Goal: Information Seeking & Learning: Learn about a topic

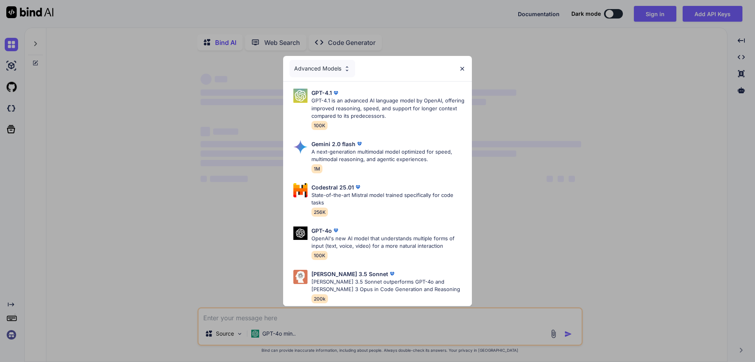
type textarea "x"
click at [463, 65] on img at bounding box center [462, 68] width 7 height 7
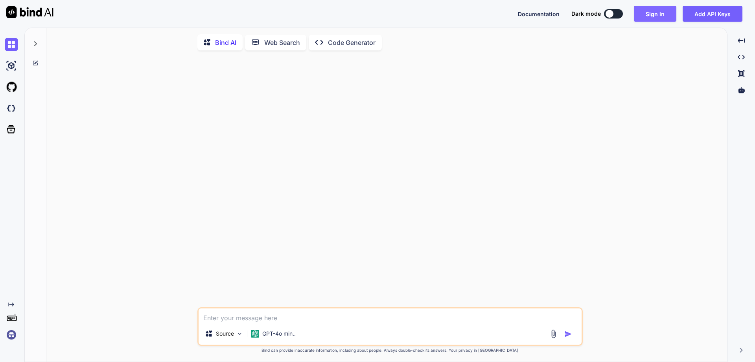
click at [656, 15] on button "Sign in" at bounding box center [655, 14] width 42 height 16
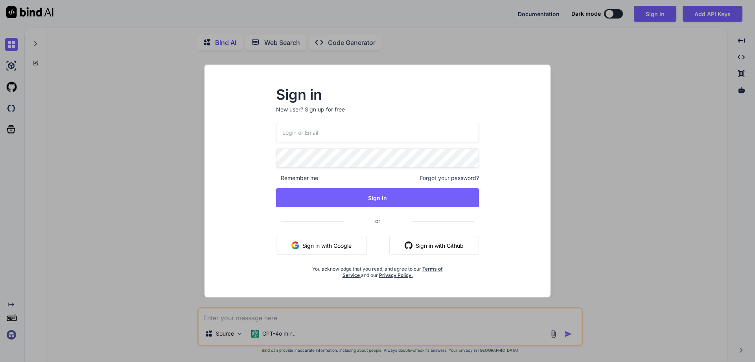
click at [343, 129] on input "email" at bounding box center [377, 132] width 203 height 19
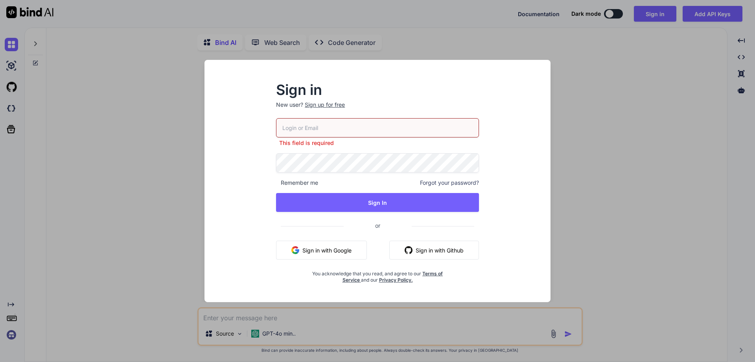
click at [309, 130] on input "email" at bounding box center [377, 127] width 203 height 19
paste input "[EMAIL_ADDRESS][DOMAIN_NAME]"
type input "[EMAIL_ADDRESS][DOMAIN_NAME]"
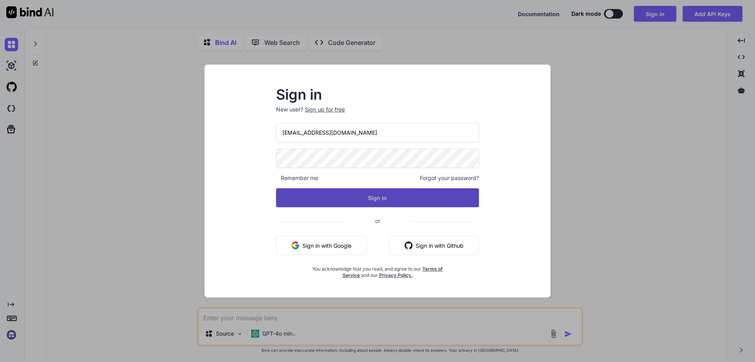
click at [370, 198] on button "Sign In" at bounding box center [377, 197] width 203 height 19
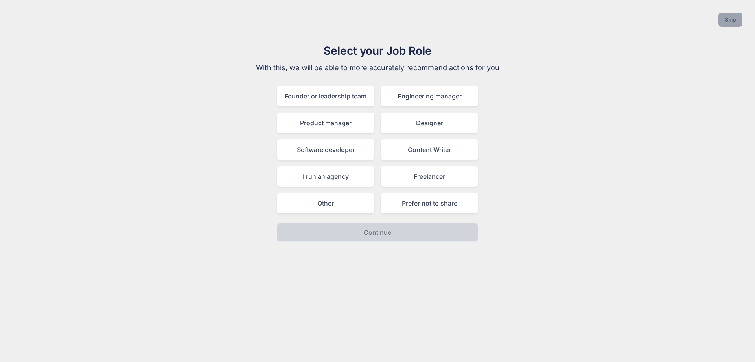
click at [733, 16] on button "Skip" at bounding box center [731, 20] width 24 height 14
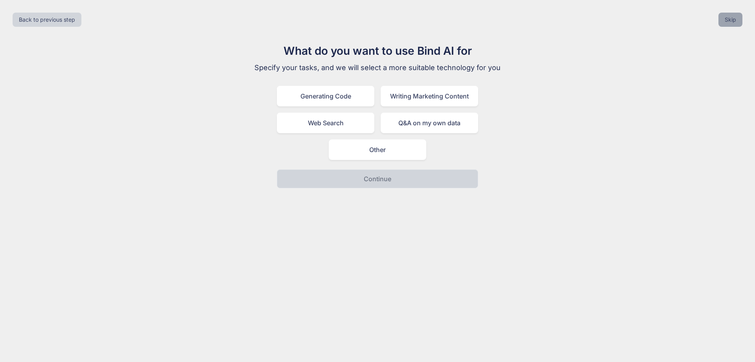
click at [733, 16] on button "Skip" at bounding box center [731, 20] width 24 height 14
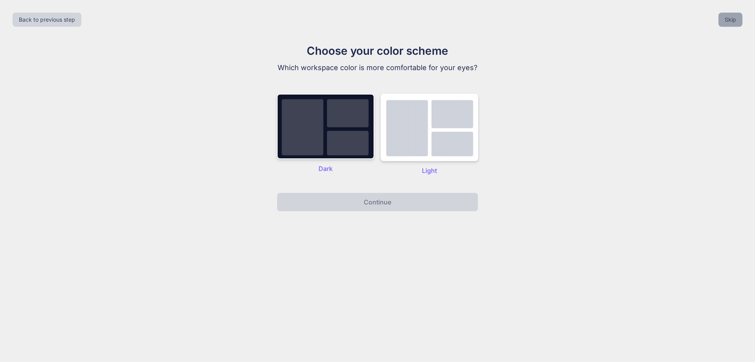
click at [733, 16] on button "Skip" at bounding box center [731, 20] width 24 height 14
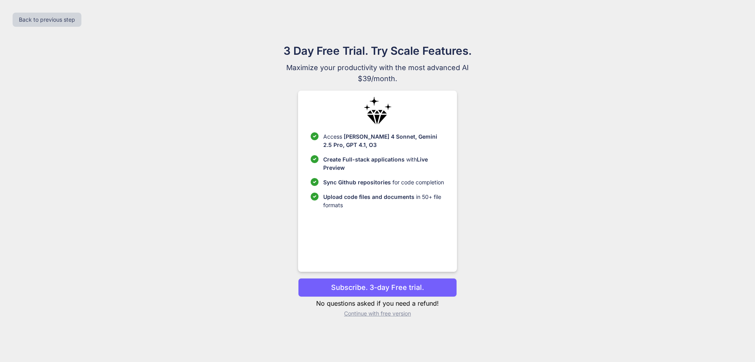
click at [371, 314] on p "Continue with free version" at bounding box center [377, 313] width 159 height 8
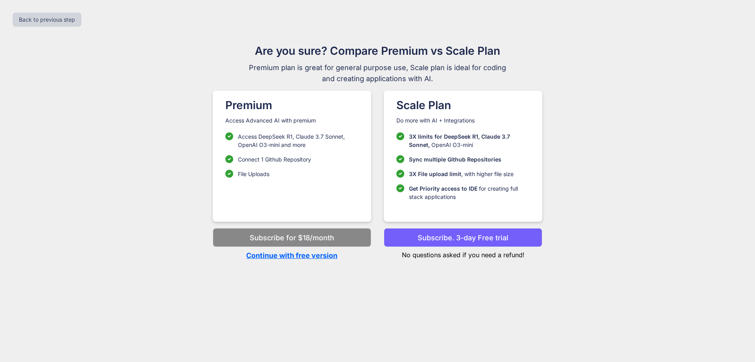
click at [290, 256] on p "Continue with free version" at bounding box center [292, 255] width 159 height 11
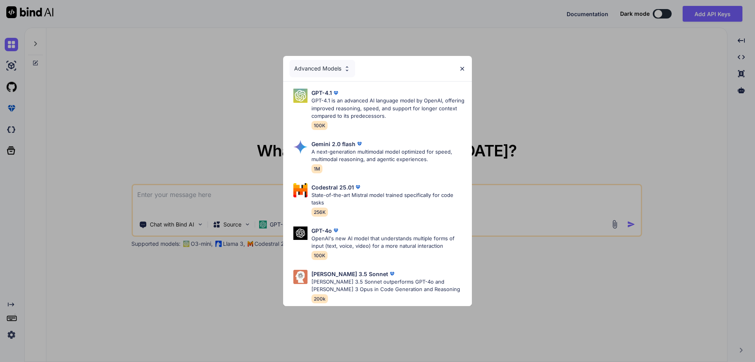
click at [463, 65] on img at bounding box center [462, 68] width 7 height 7
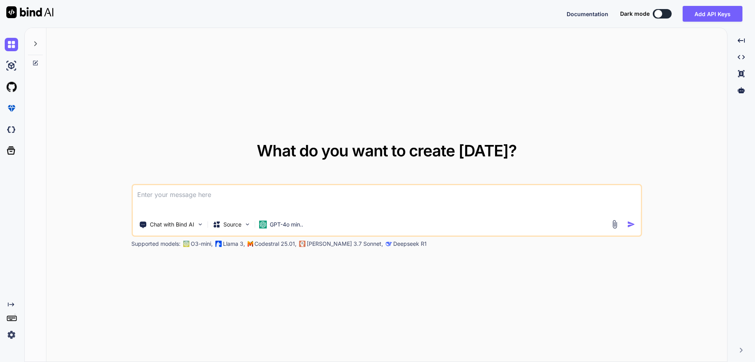
click at [208, 197] on textarea at bounding box center [387, 199] width 509 height 29
paste textarea "• Options to secure javascript or any other front end code."
type textarea "x"
type textarea "• Options to secure javascript or any other front end code."
type textarea "x"
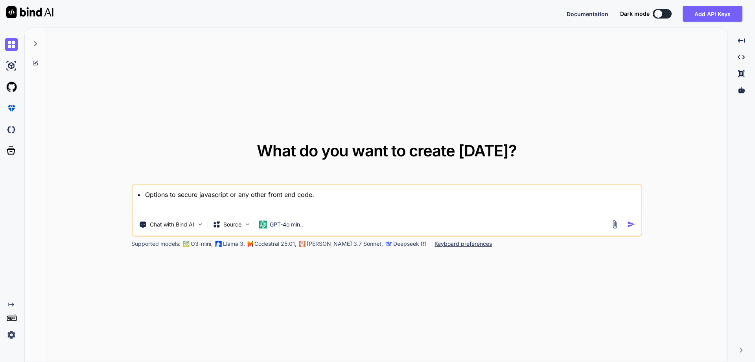
type textarea "• Options to secure javascript or any other front end code."
click at [183, 207] on textarea "• Options to secure javascript or any other front end code." at bounding box center [387, 199] width 509 height 29
paste textarea "function SubmitAssessment() { [DOMAIN_NAME](); var asmt = new Array(); $('.uniq…"
type textarea "x"
type textarea "• Loremip do sitame consectetu ad eli seddo eiusm tem inci. utlabore EtdoloRema…"
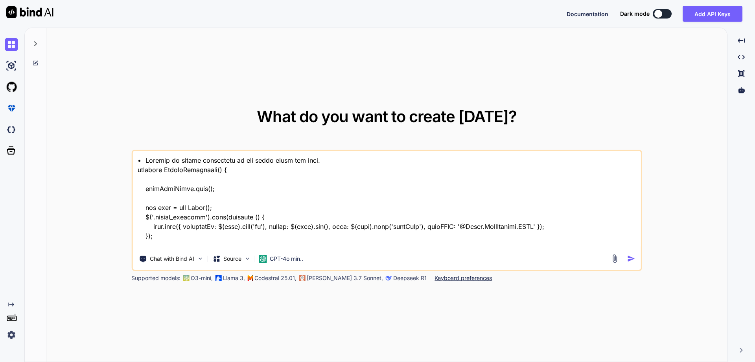
click at [344, 160] on textarea at bounding box center [387, 200] width 509 height 98
type textarea "x"
type textarea "• Loremip do sitame consectetu ad eli seddo eiusm tem inci. utlabore EtdoloRema…"
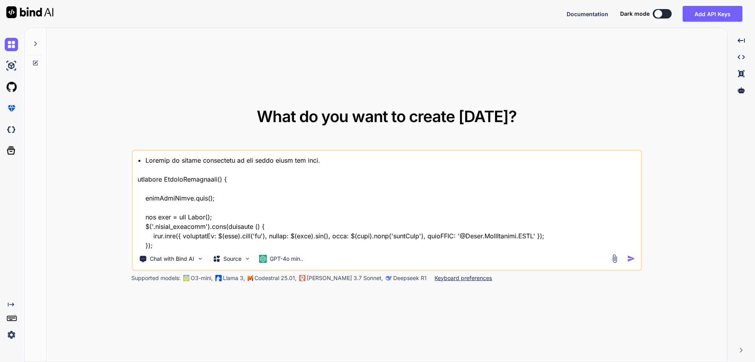
type textarea "x"
type textarea "• Loremip do sitame consectetu ad eli seddo eiusm tem inci. / utlabore EtdoloRe…"
type textarea "x"
type textarea "• Loremip do sitame consectetu ad eli seddo eiusm tem inci. // utlabore EtdoloR…"
type textarea "x"
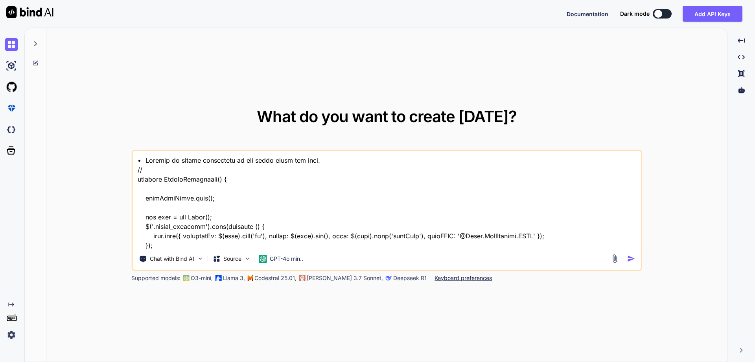
type textarea "Options to secure javascript or any other front end code. // function SubmitAss…"
type textarea "x"
type textarea "Options to secure javascript or any other front end code. // function SubmitAss…"
type textarea "x"
type textarea "/Options to secure javascript or any other front end code. // function SubmitAs…"
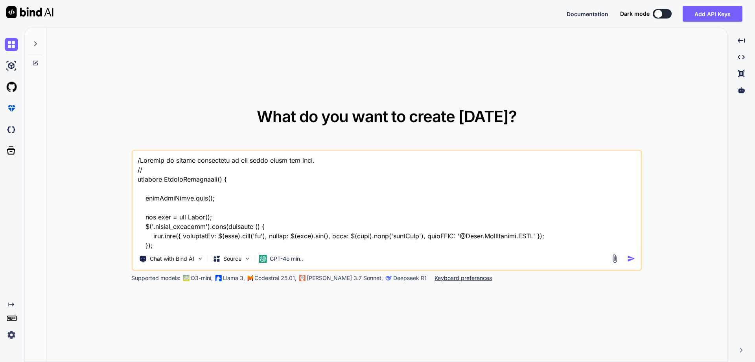
type textarea "x"
type textarea "//Options to secure javascript or any other front end code. // function SubmitA…"
type textarea "x"
type textarea "//Options to secure javascript or any other front end code. //T function Submit…"
type textarea "x"
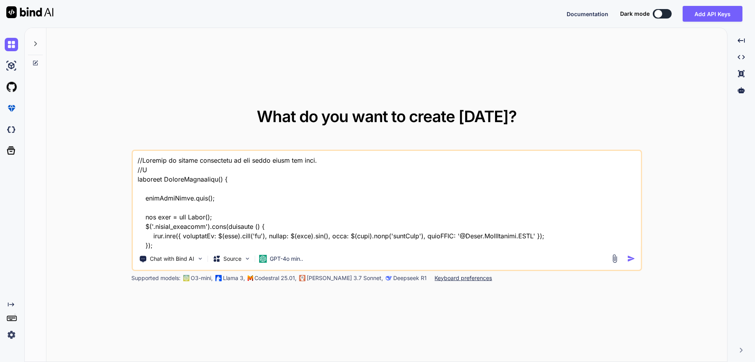
type textarea "//Options to secure javascript or any other front end code. // function SubmitA…"
type textarea "x"
type textarea "//Options to secure javascript or any other front end code. //d function Submit…"
type textarea "x"
type textarea "//Options to secure javascript or any other front end code. //do function Submi…"
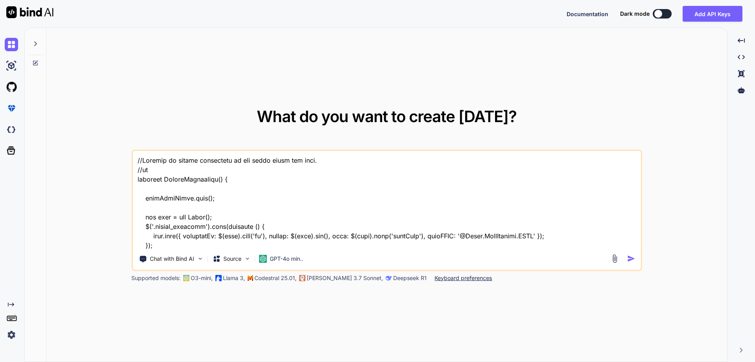
type textarea "x"
type textarea "//Options to secure javascript or any other front end code. //do function Submi…"
type textarea "x"
type textarea "//Options to secure javascript or any other front end code. //do t function Sub…"
type textarea "x"
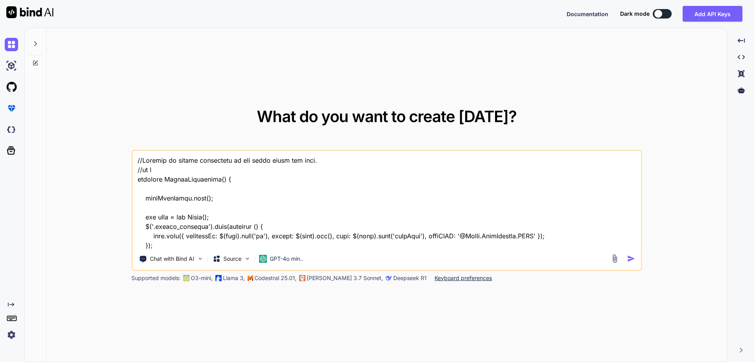
type textarea "//Options to secure javascript or any other front end code. //do th function Su…"
type textarea "x"
type textarea "//Options to secure javascript or any other front end code. //do the function S…"
type textarea "x"
type textarea "//Options to secure javascript or any other front end code. //do the function S…"
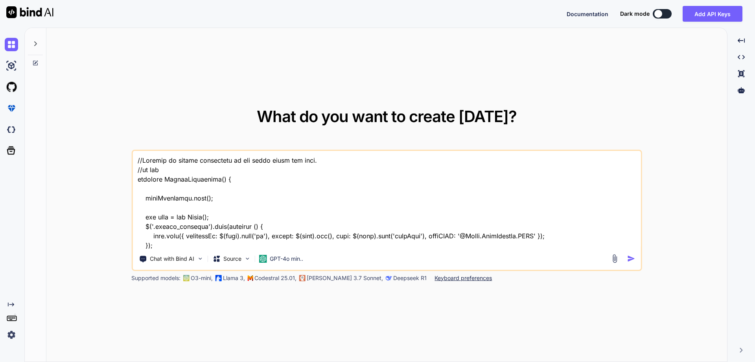
type textarea "x"
type textarea "//Options to secure javascript or any other front end code. //do the c function…"
type textarea "x"
type textarea "//Options to secure javascript or any other front end code. //do the co functio…"
type textarea "x"
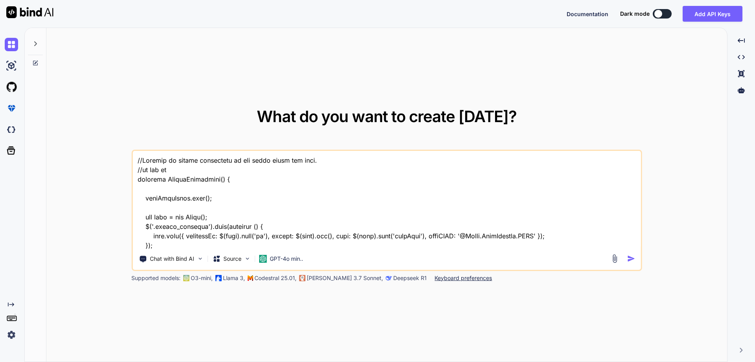
type textarea "//Options to secure javascript or any other front end code. //do the cod functi…"
type textarea "x"
type textarea "//Options to secure javascript or any other front end code. //do the code funct…"
type textarea "x"
type textarea "//Options to secure javascript or any other front end code. //do the code funct…"
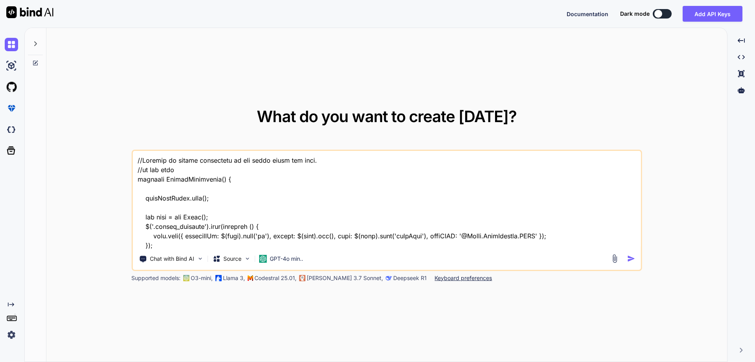
type textarea "x"
type textarea "//Options to secure javascript or any other front end code. //do the code r fun…"
type textarea "x"
type textarea "//Options to secure javascript or any other front end code. //do the code re fu…"
type textarea "x"
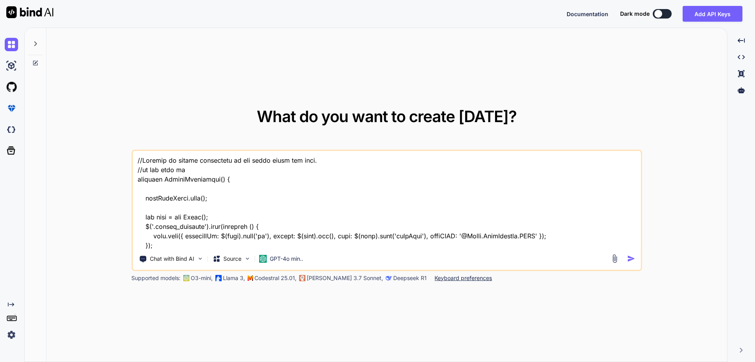
type textarea "//Options to secure javascript or any other front end code. //do the code rev f…"
type textarea "x"
type textarea "//Options to secure javascript or any other front end code. //do the code revi …"
type textarea "x"
type textarea "//Options to secure javascript or any other front end code. //do the code revie…"
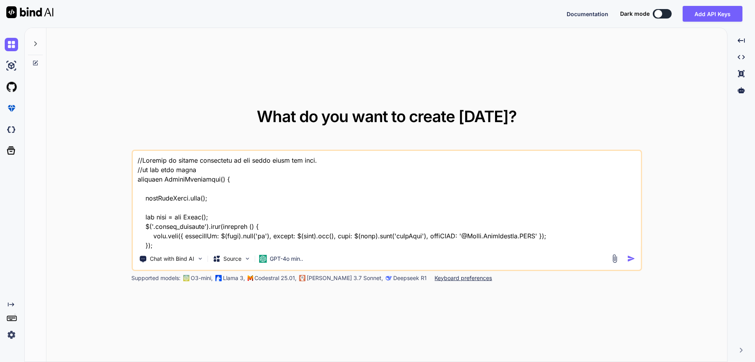
type textarea "x"
type textarea "//Options to secure javascript or any other front end code. //do the code revie…"
type textarea "x"
type textarea "//Options to secure javascript or any other front end code. //do the code revie…"
type textarea "x"
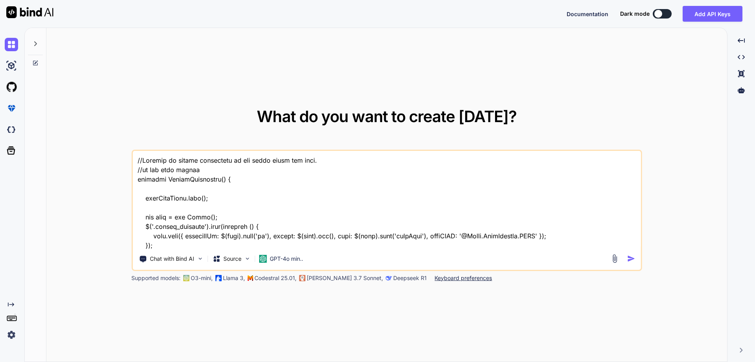
type textarea "//Options to secure javascript or any other front end code. //do the code revie…"
type textarea "x"
type textarea "//Options to secure javascript or any other front end code. //do the code revie…"
type textarea "x"
type textarea "//Options to secure javascript or any other front end code. //do the code revie…"
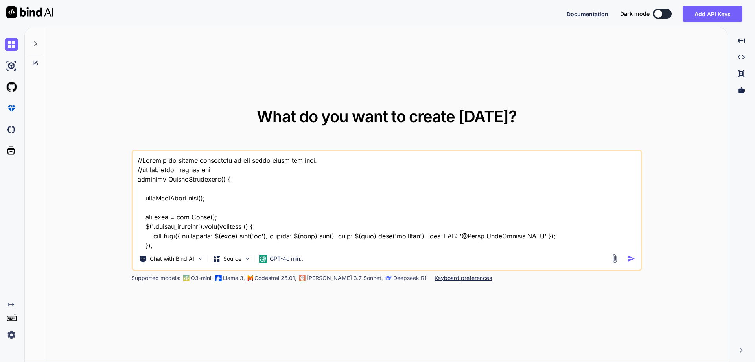
type textarea "x"
type textarea "//Options to secure javascript or any other front end code. //do the code revie…"
type textarea "x"
type textarea "//Options to secure javascript or any other front end code. //do the code revie…"
type textarea "x"
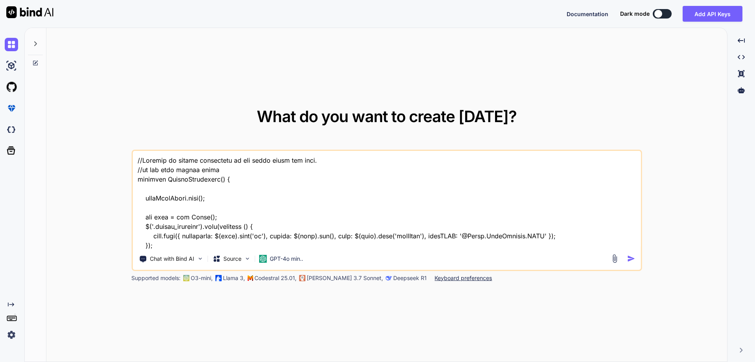
type textarea "//Options to secure javascript or any other front end code. //do the code revie…"
type textarea "x"
type textarea "//Options to secure javascript or any other front end code. //do the code revie…"
type textarea "x"
type textarea "//Options to secure javascript or any other front end code. //do the code revie…"
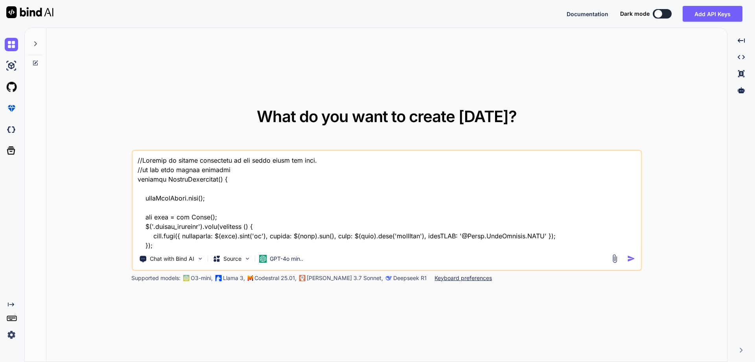
type textarea "x"
type textarea "//Options to secure javascript or any other front end code. //do the code revie…"
type textarea "x"
type textarea "//Options to secure javascript or any other front end code. //do the code revie…"
type textarea "x"
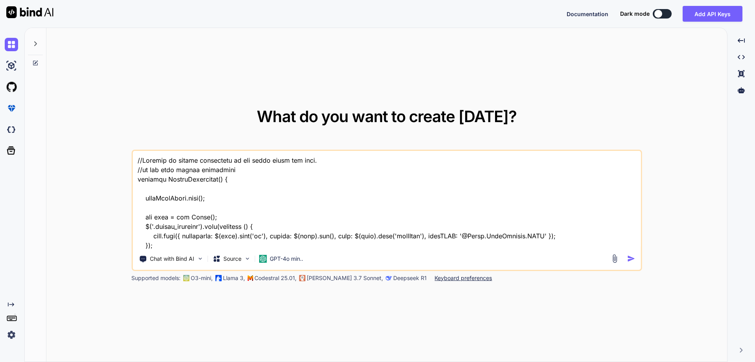
type textarea "//Options to secure javascript or any other front end code. //do the code revie…"
type textarea "x"
type textarea "//Options to secure javascript or any other front end code. //do the code revie…"
type textarea "x"
type textarea "//Options to secure javascript or any other front end code. //do the code revie…"
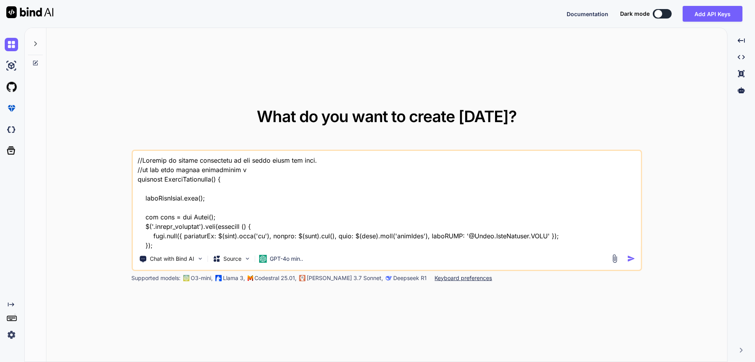
type textarea "x"
type textarea "//Options to secure javascript or any other front end code. //do the code revie…"
type textarea "x"
type textarea "//Options to secure javascript or any other front end code. //do the code revie…"
type textarea "x"
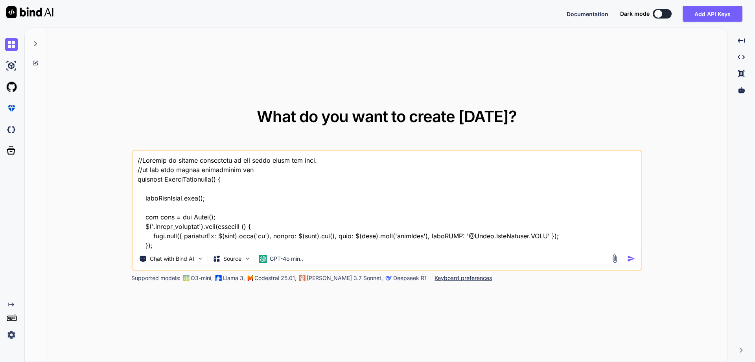
type textarea "//Options to secure javascript or any other front end code. //do the code revie…"
type textarea "x"
type textarea "//Options to secure javascript or any other front end code. //do the code revie…"
type textarea "x"
type textarea "//Options to secure javascript or any other front end code. //do the code revie…"
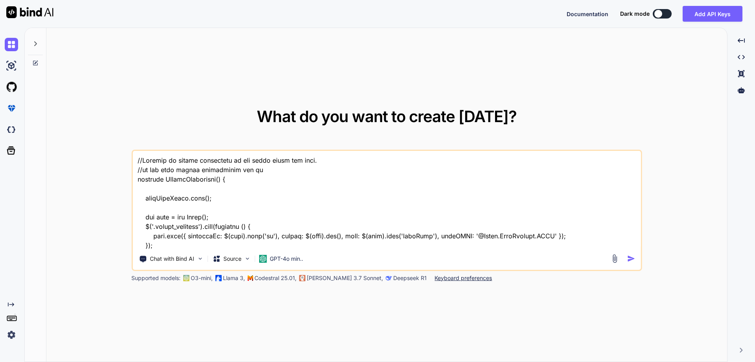
type textarea "x"
type textarea "//Options to secure javascript or any other front end code. //do the code revie…"
type textarea "x"
type textarea "//Options to secure javascript or any other front end code. //do the code revie…"
type textarea "x"
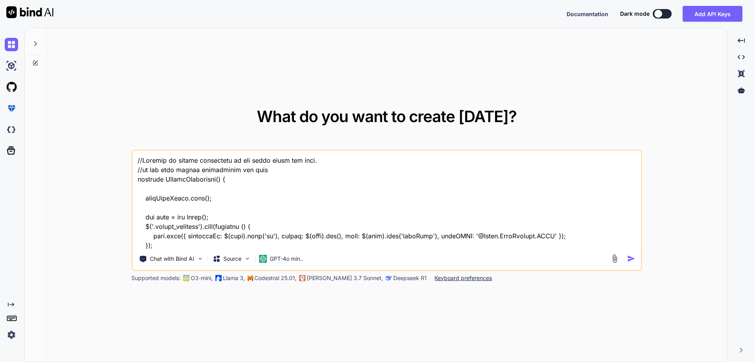
type textarea "//Options to secure javascript or any other front end code. //do the code revie…"
type textarea "x"
type textarea "//Options to secure javascript or any other front end code. //do the code revie…"
type textarea "x"
type textarea "//Options to secure javascript or any other front end code. //do the code revie…"
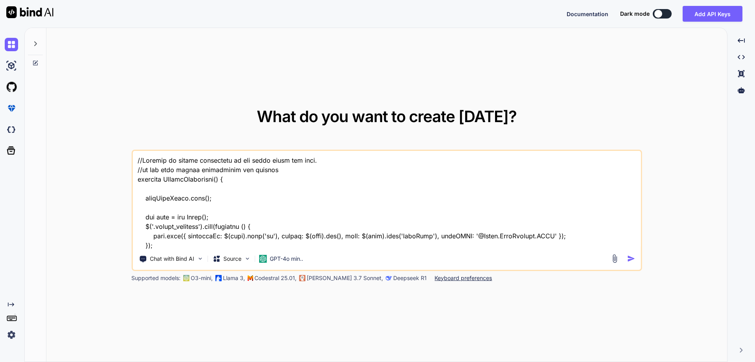
type textarea "x"
type textarea "//Options to secure javascript or any other front end code. //do the code revie…"
type textarea "x"
type textarea "//Options to secure javascript or any other front end code. //do the code revie…"
type textarea "x"
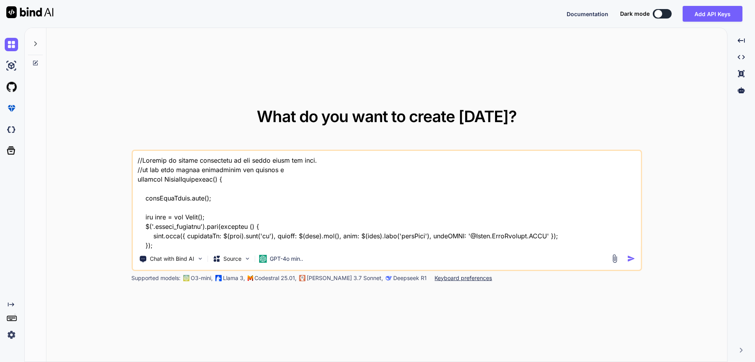
type textarea "//Options to secure javascript or any other front end code. //do the code revie…"
type textarea "x"
type textarea "//Options to secure javascript or any other front end code. //do the code revie…"
type textarea "x"
type textarea "//Options to secure javascript or any other front end code. //do the code revie…"
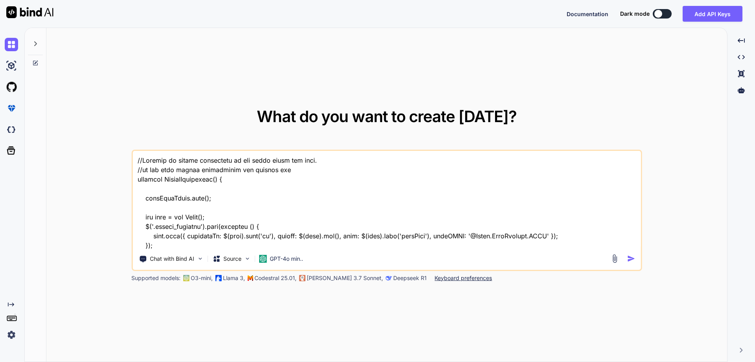
type textarea "x"
type textarea "//Options to secure javascript or any other front end code. //do the code revie…"
type textarea "x"
type textarea "//Options to secure javascript or any other front end code. //do the code revie…"
type textarea "x"
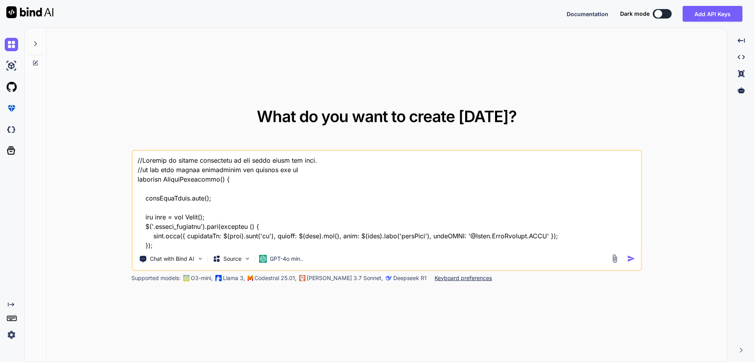
type textarea "//Options to secure javascript or any other front end code. //do the code revie…"
type textarea "x"
type textarea "//Options to secure javascript or any other front end code. //do the code revie…"
type textarea "x"
type textarea "//Options to secure javascript or any other front end code. //do the code revie…"
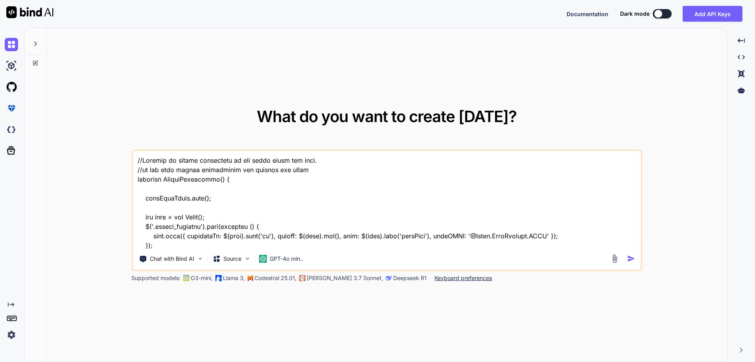
type textarea "x"
type textarea "//Options to secure javascript or any other front end code. //do the code revie…"
type textarea "x"
type textarea "//Options to secure javascript or any other front end code. //do the code revie…"
type textarea "x"
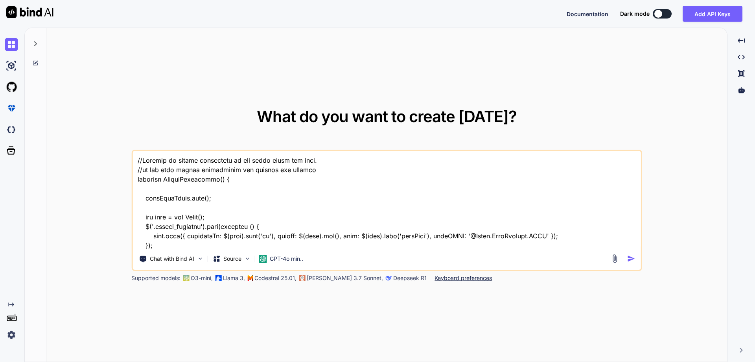
type textarea "//Options to secure javascript or any other front end code. //do the code revie…"
type textarea "x"
type textarea "//Options to secure javascript or any other front end code. //do the code revie…"
type textarea "x"
type textarea "//Options to secure javascript or any other front end code. //do the code revie…"
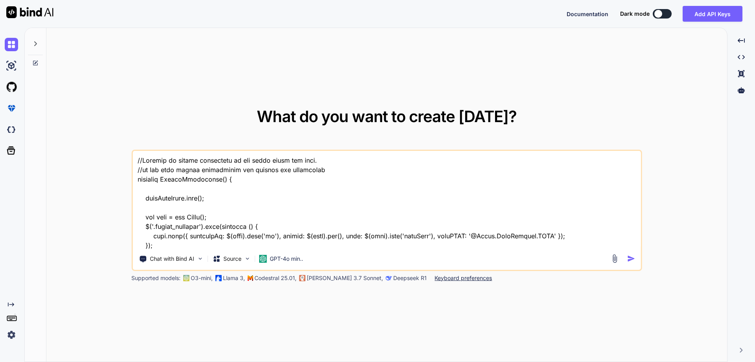
type textarea "x"
type textarea "//Options to secure javascript or any other front end code. //do the code revie…"
type textarea "x"
type textarea "//Options to secure javascript or any other front end code. //do the code revie…"
type textarea "x"
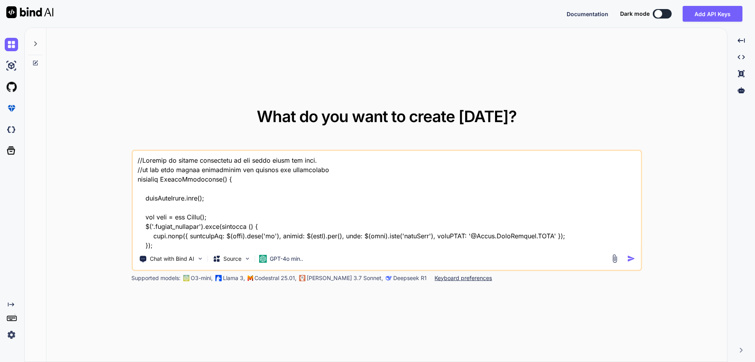
type textarea "//Options to secure javascript or any other front end code. //do the code revie…"
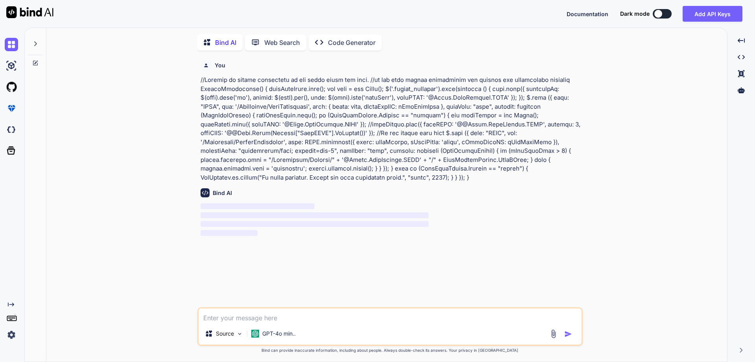
scroll to position [3, 0]
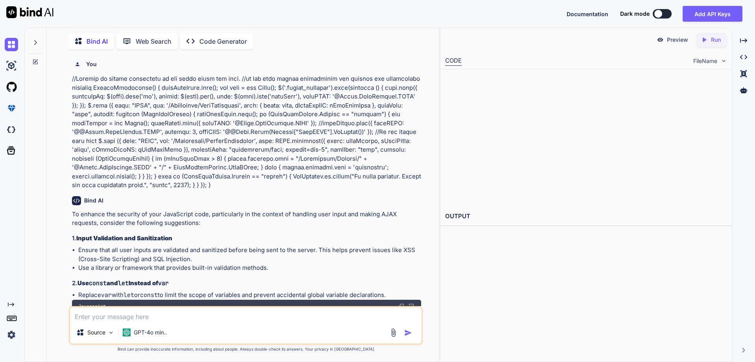
type textarea "x"
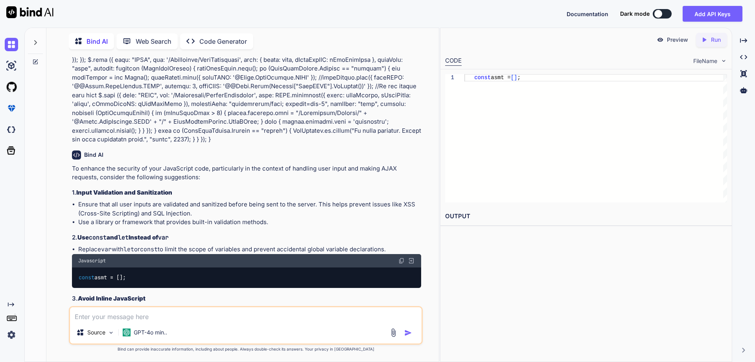
scroll to position [118, 0]
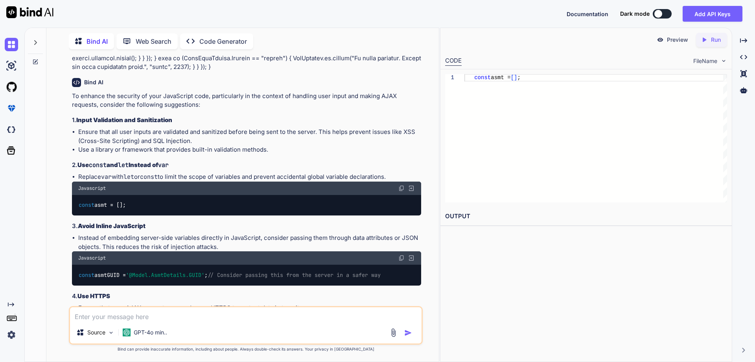
click at [86, 109] on p "To enhance the security of your JavaScript code, particularly in the context of…" at bounding box center [246, 101] width 349 height 18
click at [143, 109] on p "To enhance the security of your JavaScript code, particularly in the context of…" at bounding box center [246, 101] width 349 height 18
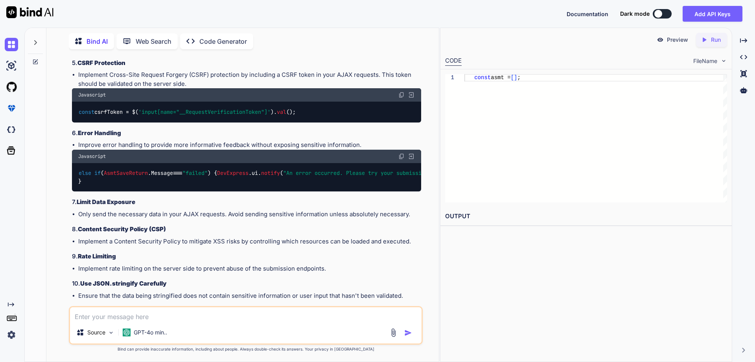
scroll to position [393, 0]
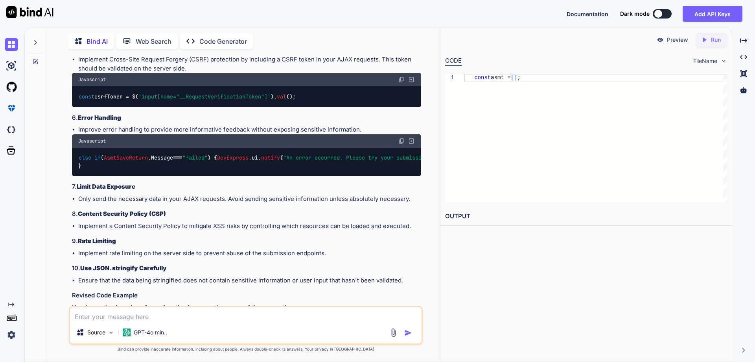
type textarea "const asmt = [];"
click at [603, 162] on div "const asmt = [ ] ;" at bounding box center [596, 138] width 263 height 128
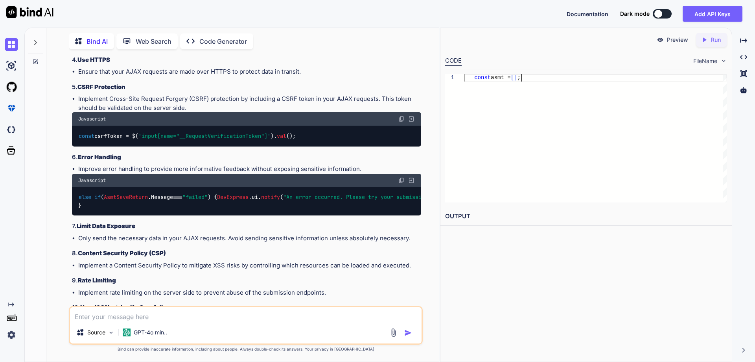
click at [111, 140] on code "const csrfToken = $( 'input[name="__RequestVerificationToken"]' ). val ();" at bounding box center [187, 136] width 218 height 8
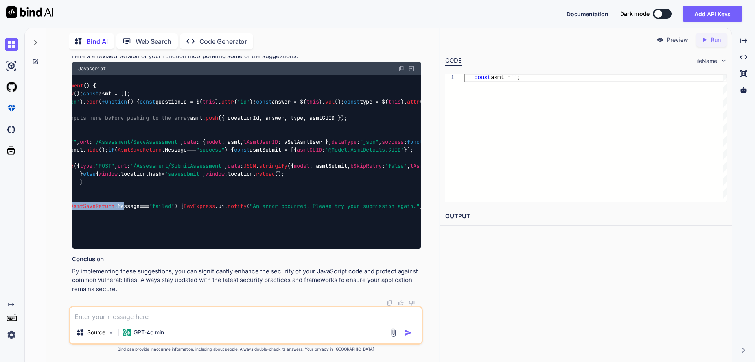
scroll to position [0, 0]
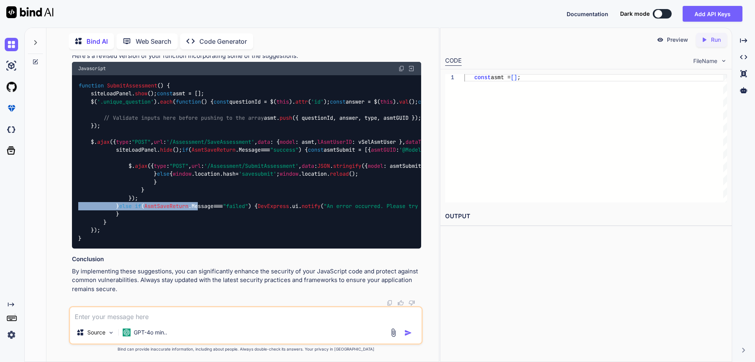
drag, startPoint x: 206, startPoint y: 284, endPoint x: 56, endPoint y: 281, distance: 149.6
click at [56, 281] on div "You Bind AI To enhance the security of your JavaScript code, particularly in th…" at bounding box center [246, 208] width 386 height 306
click at [337, 248] on div "function SubmitAssessment ( ) { siteLoadPanel. show (); const asmt = []; $( '.u…" at bounding box center [246, 161] width 349 height 173
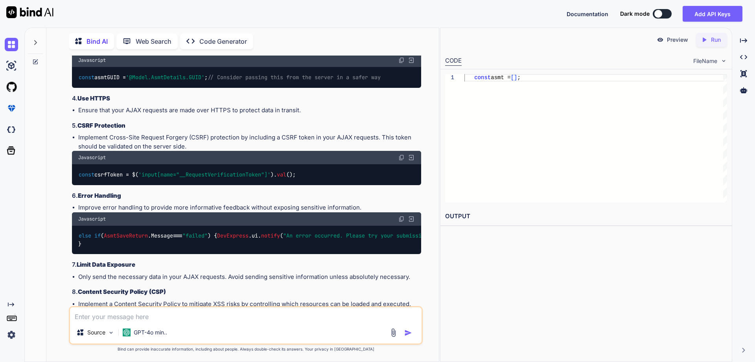
scroll to position [315, 0]
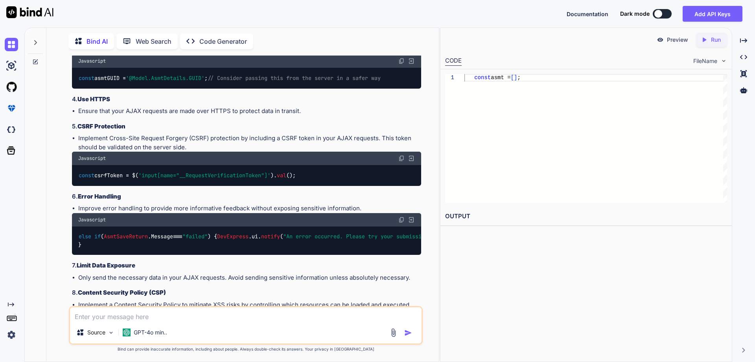
click at [359, 148] on li "Implement Cross-Site Request Forgery (CSRF) protection by including a CSRF toke…" at bounding box center [249, 143] width 343 height 18
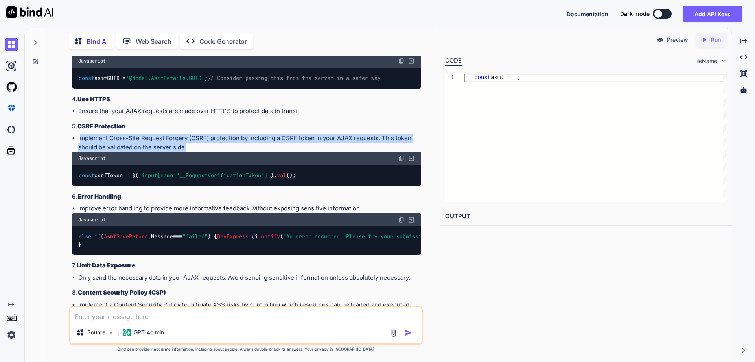
drag, startPoint x: 188, startPoint y: 157, endPoint x: 80, endPoint y: 147, distance: 108.7
click at [80, 147] on li "Implement Cross-Site Request Forgery (CSRF) protection by including a CSRF toke…" at bounding box center [249, 143] width 343 height 18
click at [166, 151] on li "Implement Cross-Site Request Forgery (CSRF) protection by including a CSRF toke…" at bounding box center [249, 143] width 343 height 18
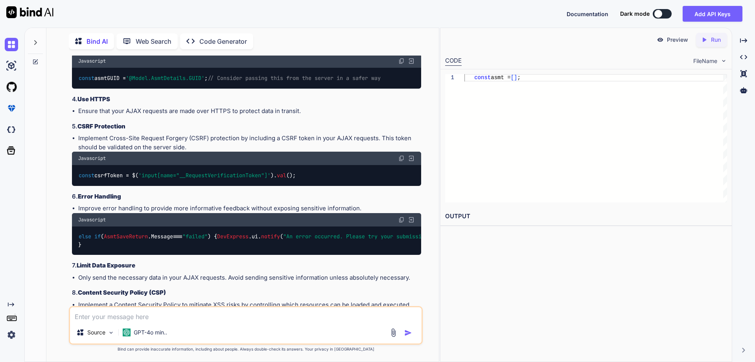
click at [109, 179] on code "const csrfToken = $( 'input[name="__RequestVerificationToken"]' ). val ();" at bounding box center [187, 175] width 218 height 8
copy code "csrfToken"
click at [312, 179] on div "const csrfToken = $( 'input[name="__RequestVerificationToken"]' ). val ();" at bounding box center [246, 175] width 349 height 20
click at [110, 179] on code "const csrfToken = $( 'input[name="__RequestVerificationToken"]' ). val ();" at bounding box center [187, 175] width 218 height 8
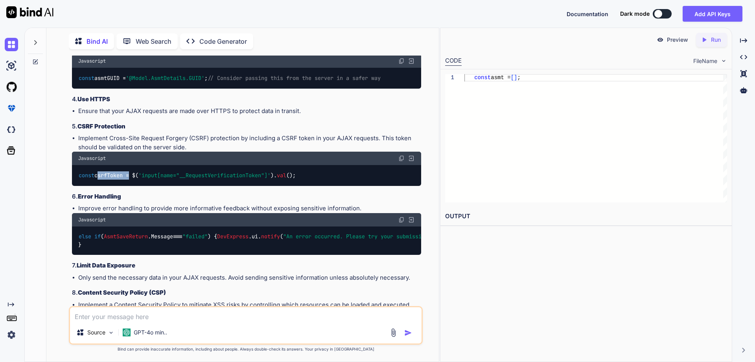
click at [110, 179] on code "const csrfToken = $( 'input[name="__RequestVerificationToken"]' ). val ();" at bounding box center [187, 175] width 218 height 8
click at [170, 179] on span "'input[name="__RequestVerificationToken"]'" at bounding box center [204, 175] width 132 height 7
click at [297, 179] on code "const csrfToken = $( 'input[name="__RequestVerificationToken"]' ). val ();" at bounding box center [187, 175] width 218 height 8
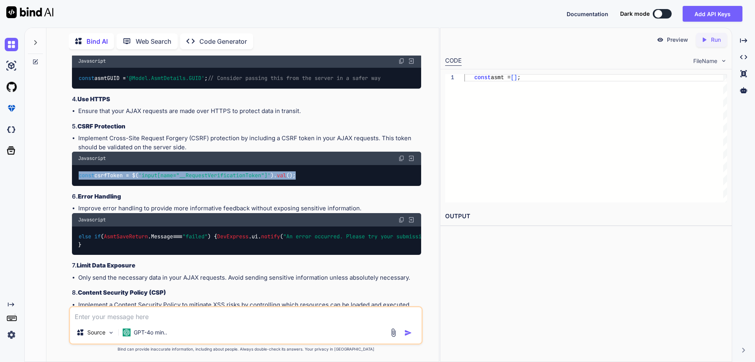
drag, startPoint x: 308, startPoint y: 184, endPoint x: 79, endPoint y: 185, distance: 229.4
click at [79, 185] on div "const csrfToken = $( 'input[name="__RequestVerificationToken"]' ). val ();" at bounding box center [246, 175] width 349 height 20
click at [327, 179] on div "const csrfToken = $( 'input[name="__RequestVerificationToken"]' ). val ();" at bounding box center [246, 175] width 349 height 20
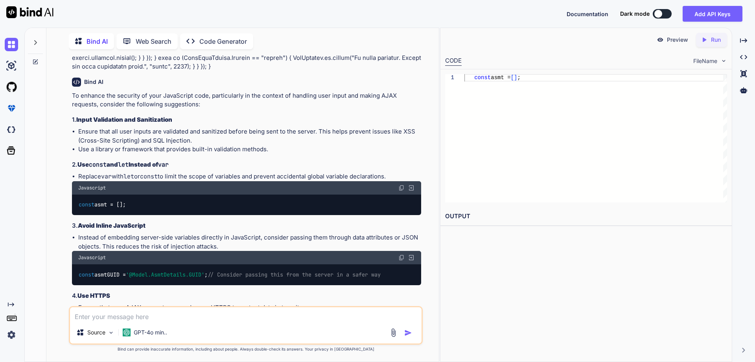
scroll to position [79, 0]
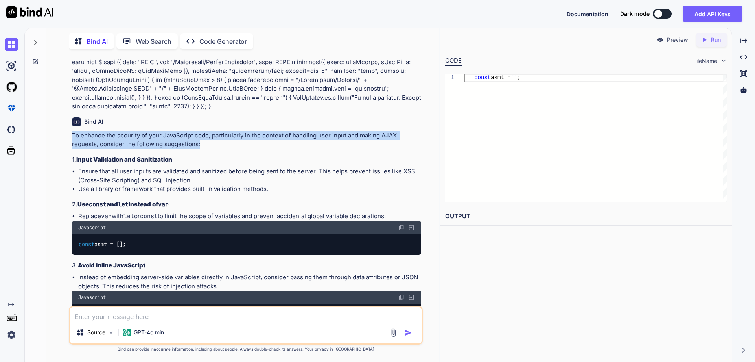
drag, startPoint x: 73, startPoint y: 143, endPoint x: 218, endPoint y: 155, distance: 145.7
click at [218, 149] on p "To enhance the security of your JavaScript code, particularly in the context of…" at bounding box center [246, 140] width 349 height 18
copy p "To enhance the security of your JavaScript code, particularly in the context of…"
click at [144, 180] on li "Ensure that all user inputs are validated and sanitized before being sent to th…" at bounding box center [249, 176] width 343 height 18
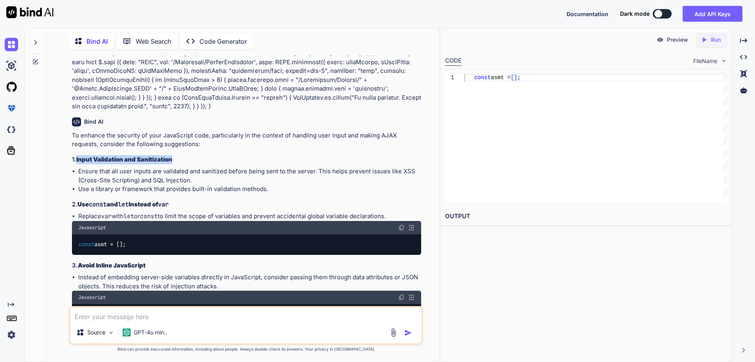
drag, startPoint x: 76, startPoint y: 168, endPoint x: 179, endPoint y: 168, distance: 103.1
click at [179, 164] on h3 "1. Input Validation and Sanitization" at bounding box center [246, 159] width 349 height 9
copy h3 "Input Validation and Sanitization"
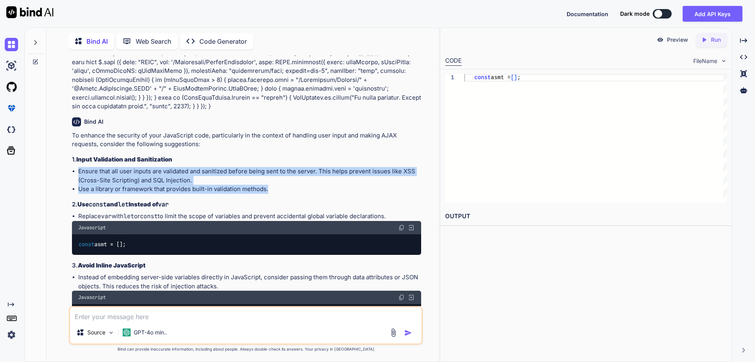
drag, startPoint x: 78, startPoint y: 179, endPoint x: 270, endPoint y: 200, distance: 192.7
click at [270, 194] on ul "Ensure that all user inputs are validated and sanitized before being sent to th…" at bounding box center [246, 180] width 349 height 27
copy ul "Ensure that all user inputs are validated and sanitized before being sent to th…"
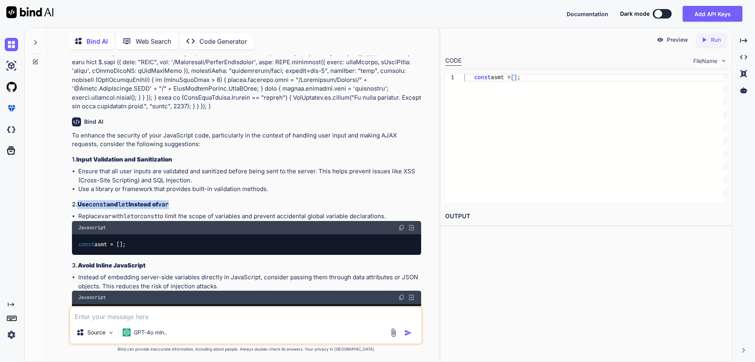
drag, startPoint x: 79, startPoint y: 212, endPoint x: 198, endPoint y: 213, distance: 118.4
click at [198, 209] on h3 "2. Use const and let Instead of var" at bounding box center [246, 204] width 349 height 9
copy strong "Use const and let Instead of var"
click at [190, 209] on h3 "2. Use const and let Instead of var" at bounding box center [246, 204] width 349 height 9
drag, startPoint x: 79, startPoint y: 223, endPoint x: 400, endPoint y: 228, distance: 320.7
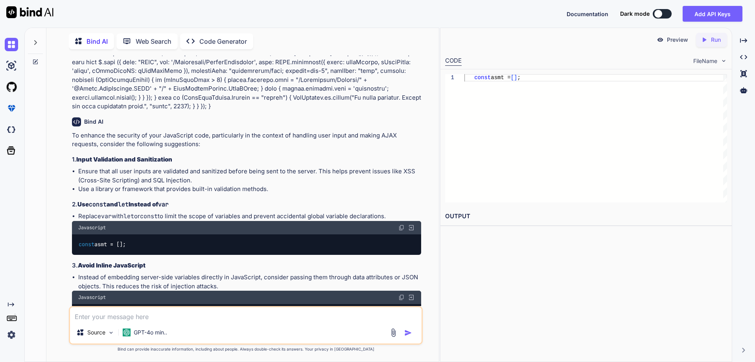
click at [400, 221] on li "Replace var with let or const to limit the scope of variables and prevent accid…" at bounding box center [249, 216] width 343 height 9
copy li "Replace var with let or const to limit the scope of variables and prevent accid…"
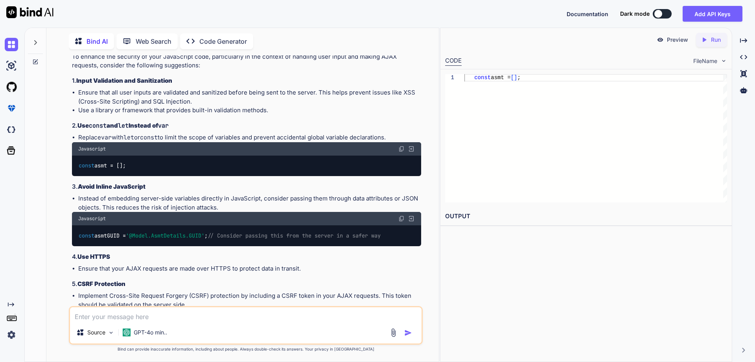
scroll to position [197, 0]
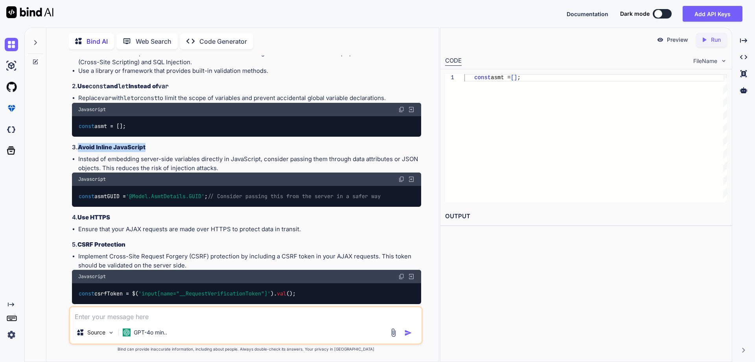
drag, startPoint x: 79, startPoint y: 157, endPoint x: 148, endPoint y: 152, distance: 69.0
click at [148, 152] on h3 "3. Avoid Inline JavaScript" at bounding box center [246, 147] width 349 height 9
copy strong "Avoid Inline JavaScript"
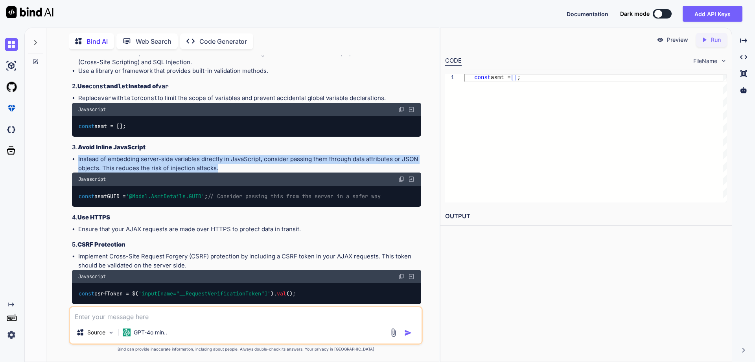
drag, startPoint x: 79, startPoint y: 168, endPoint x: 227, endPoint y: 175, distance: 148.1
click at [227, 172] on li "Instead of embedding server-side variables directly in JavaScript, consider pas…" at bounding box center [249, 164] width 343 height 18
copy li "Instead of embedding server-side variables directly in JavaScript, consider pas…"
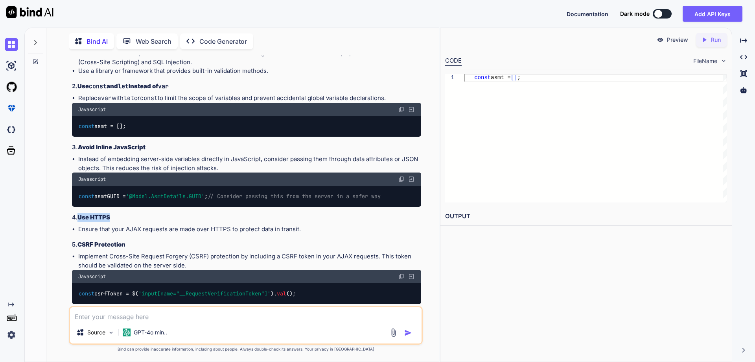
drag, startPoint x: 79, startPoint y: 227, endPoint x: 118, endPoint y: 226, distance: 39.0
click at [118, 222] on h3 "4. Use HTTPS" at bounding box center [246, 217] width 349 height 9
copy strong "Use HTTPS"
drag, startPoint x: 79, startPoint y: 238, endPoint x: 306, endPoint y: 239, distance: 226.6
click at [306, 234] on li "Ensure that your AJAX requests are made over HTTPS to protect data in transit." at bounding box center [249, 229] width 343 height 9
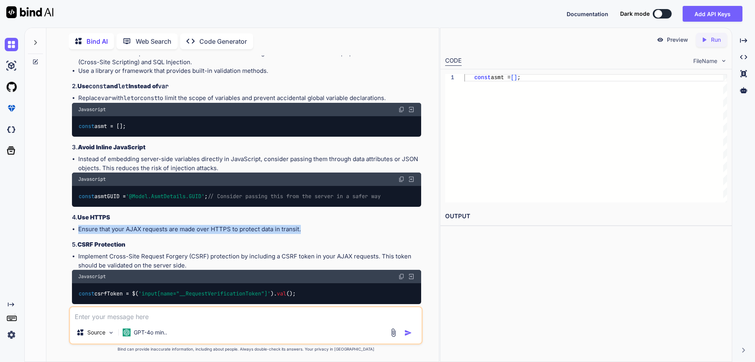
copy li "Ensure that your AJAX requests are made over HTTPS to protect data in transit."
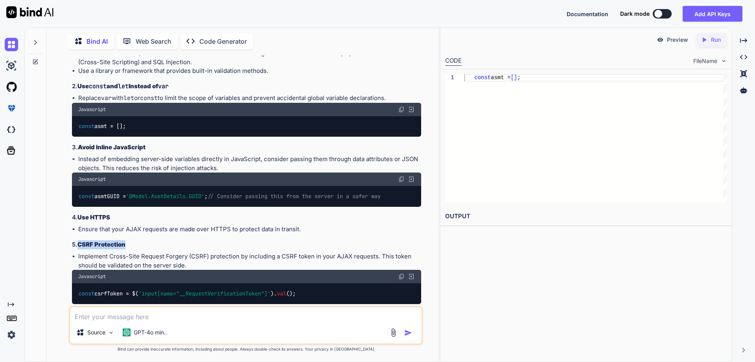
drag, startPoint x: 79, startPoint y: 252, endPoint x: 126, endPoint y: 253, distance: 47.6
click at [126, 248] on strong "CSRF Protection" at bounding box center [102, 243] width 48 height 7
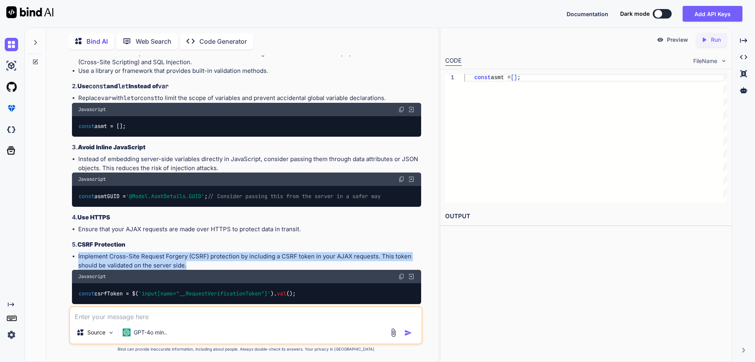
drag, startPoint x: 78, startPoint y: 264, endPoint x: 199, endPoint y: 275, distance: 121.6
click at [199, 270] on li "Implement Cross-Site Request Forgery (CSRF) protection by including a CSRF toke…" at bounding box center [249, 261] width 343 height 18
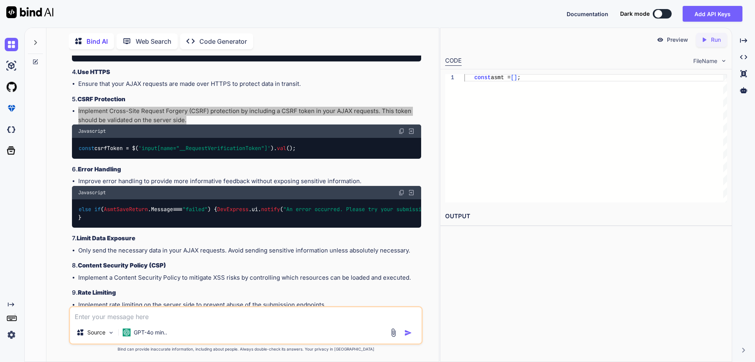
scroll to position [354, 0]
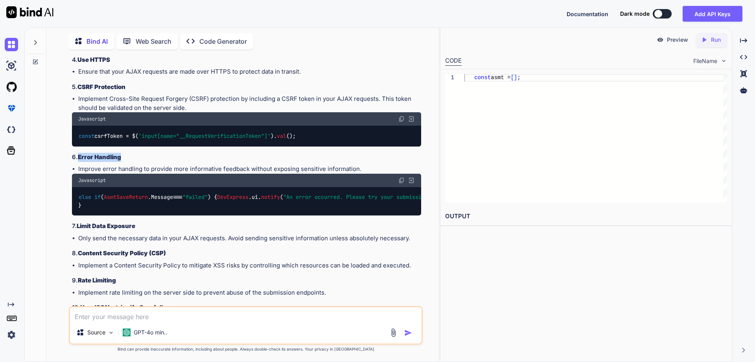
drag, startPoint x: 79, startPoint y: 164, endPoint x: 131, endPoint y: 163, distance: 52.3
click at [131, 162] on h3 "6. Error Handling" at bounding box center [246, 157] width 349 height 9
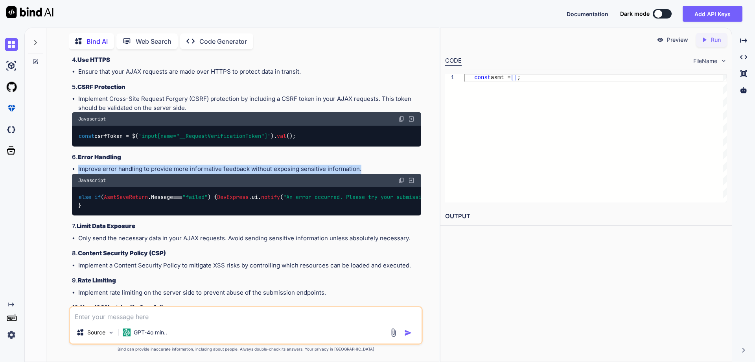
drag, startPoint x: 78, startPoint y: 178, endPoint x: 366, endPoint y: 177, distance: 287.2
click at [366, 174] on li "Improve error handling to provide more informative feedback without exposing se…" at bounding box center [249, 168] width 343 height 9
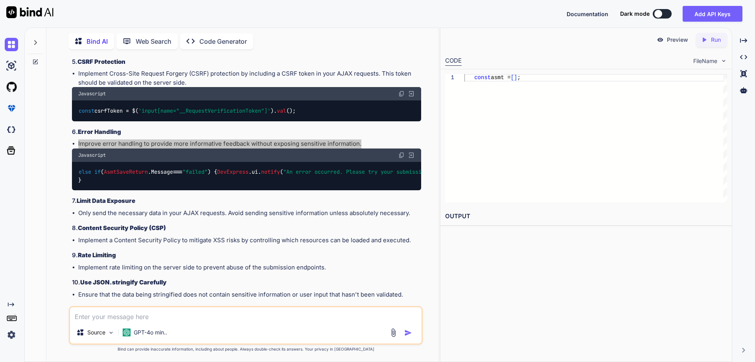
scroll to position [393, 0]
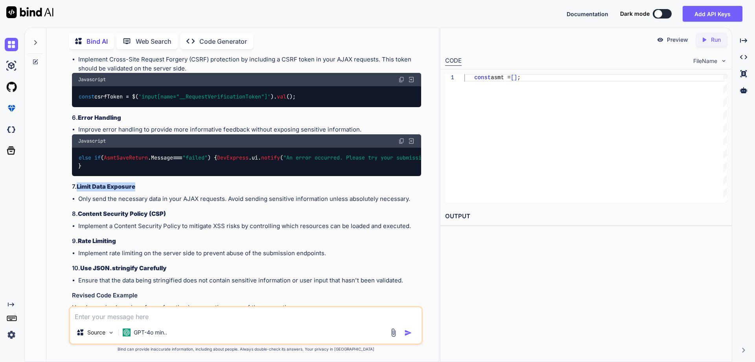
drag, startPoint x: 78, startPoint y: 203, endPoint x: 143, endPoint y: 205, distance: 65.3
click at [143, 191] on h3 "7. Limit Data Exposure" at bounding box center [246, 186] width 349 height 9
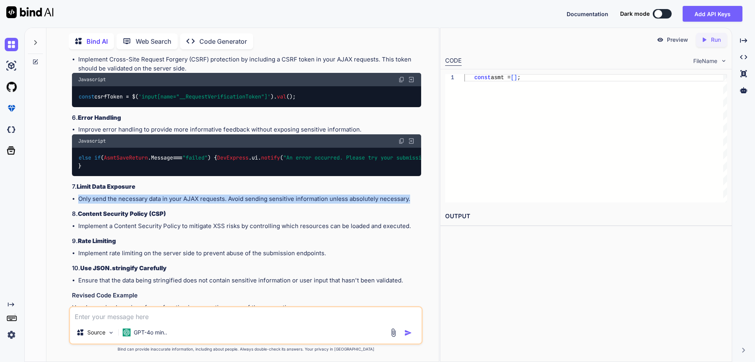
drag, startPoint x: 79, startPoint y: 215, endPoint x: 413, endPoint y: 216, distance: 334.1
click at [413, 203] on li "Only send the necessary data in your AJAX requests. Avoid sending sensitive inf…" at bounding box center [249, 198] width 343 height 9
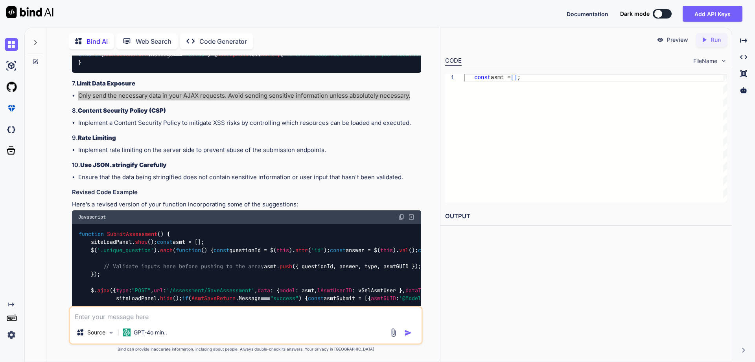
scroll to position [483, 0]
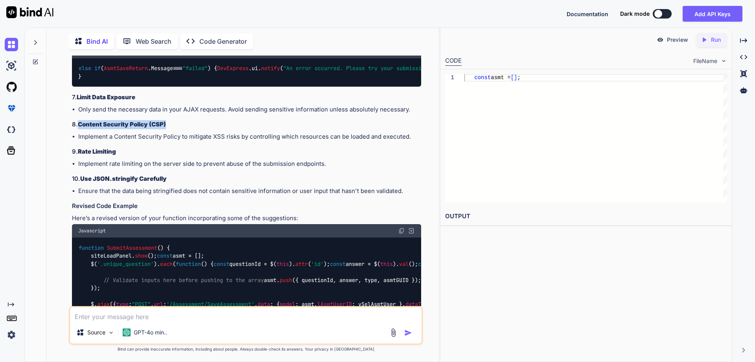
drag, startPoint x: 79, startPoint y: 140, endPoint x: 184, endPoint y: 144, distance: 105.5
click at [184, 129] on h3 "8. Content Security Policy (CSP)" at bounding box center [246, 124] width 349 height 9
click at [96, 318] on textarea at bounding box center [246, 314] width 352 height 14
type textarea "x"
type textarea "w"
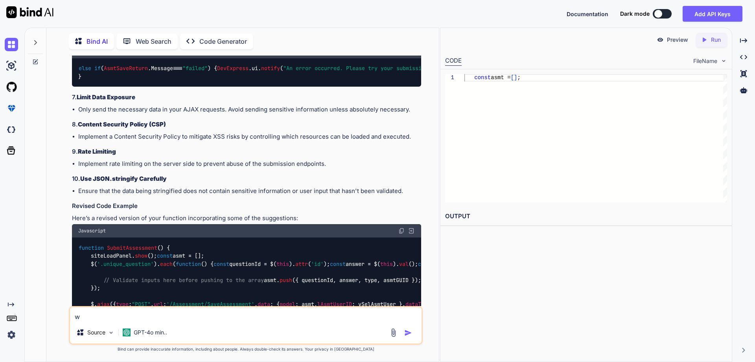
type textarea "x"
type textarea "wh"
type textarea "x"
type textarea "wha"
type textarea "x"
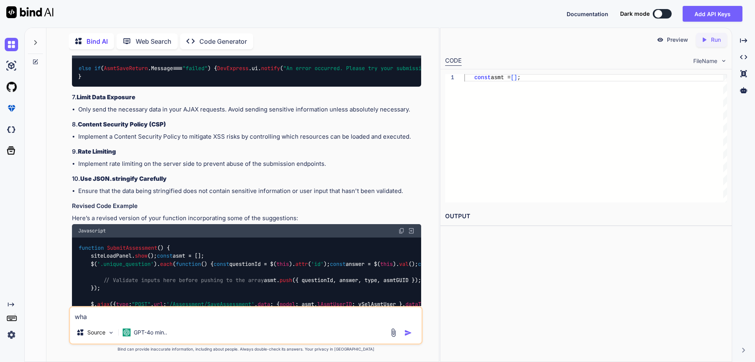
type textarea "what"
type textarea "x"
type textarea "what"
type textarea "x"
type textarea "what i"
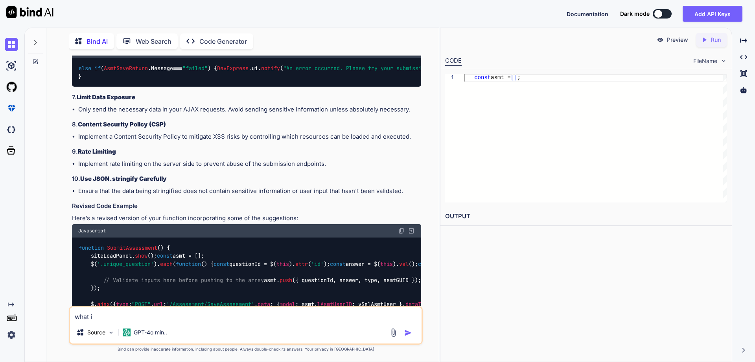
type textarea "x"
type textarea "what is"
type textarea "x"
type textarea "what is"
paste textarea "Content Security Policy (CSP)"
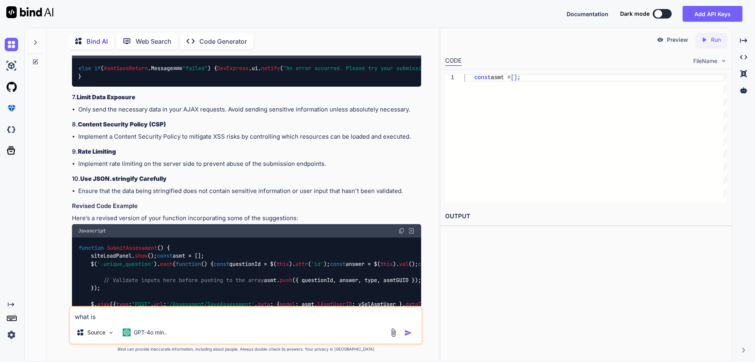
type textarea "x"
type textarea "what is Content Security Policy (CSP)"
type textarea "x"
type textarea "what is Content Security Policy (CSP)"
type textarea "x"
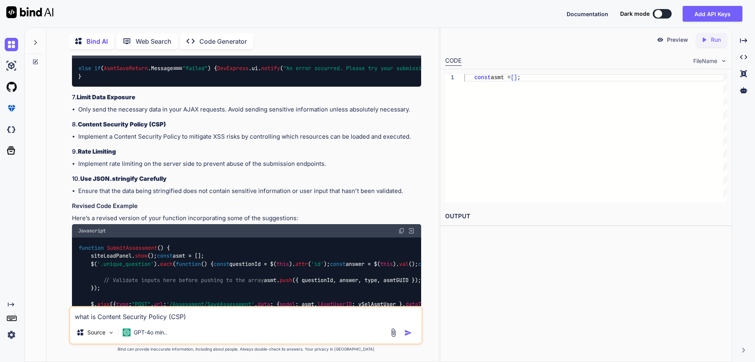
type textarea "what is Content Security Policy (CSP) a"
type textarea "x"
type textarea "what is Content Security Policy (CSP) an"
type textarea "x"
type textarea "what is Content Security Policy (CSP) and"
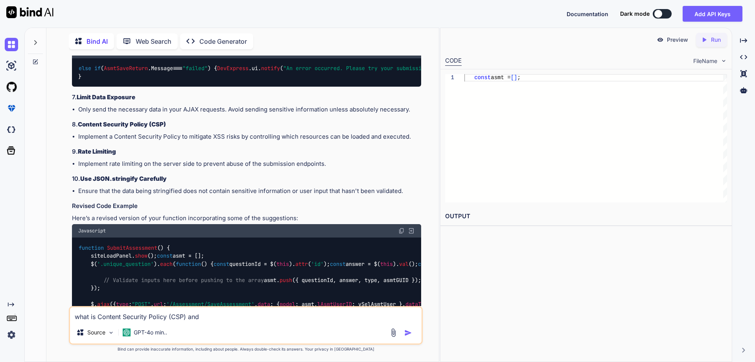
type textarea "x"
type textarea "what is Content Security Policy (CSP) and"
type textarea "x"
type textarea "what is Content Security Policy (CSP) and h"
type textarea "x"
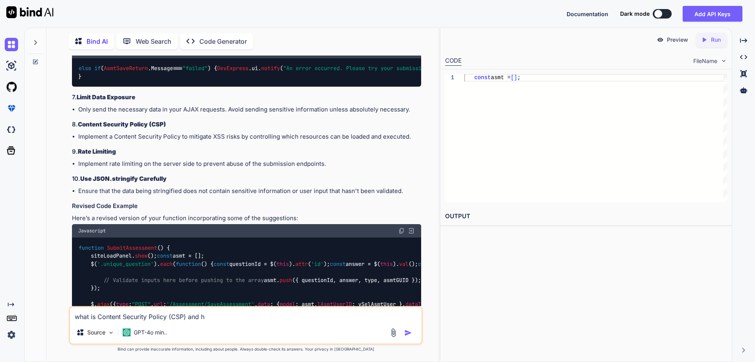
type textarea "what is Content Security Policy (CSP) and ho"
type textarea "x"
type textarea "what is Content Security Policy (CSP) and how"
type textarea "x"
type textarea "what is Content Security Policy (CSP) and how"
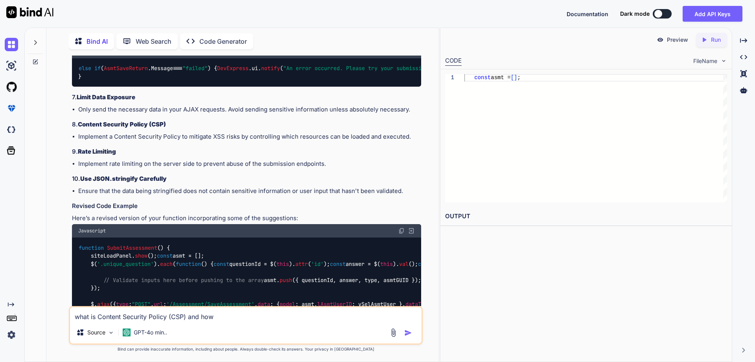
type textarea "x"
type textarea "what is Content Security Policy (CSP) and how t"
type textarea "x"
type textarea "what is Content Security Policy (CSP) and how to"
type textarea "x"
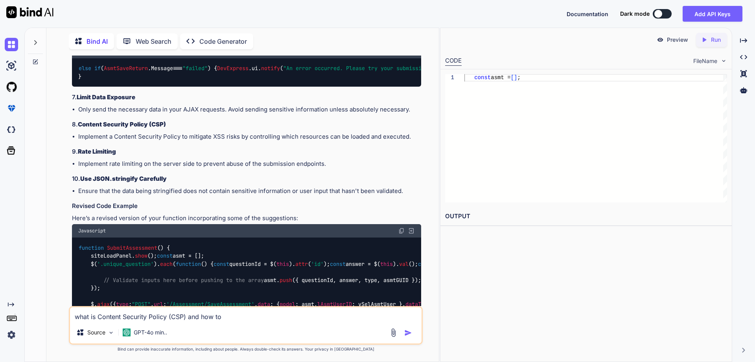
type textarea "what is Content Security Policy (CSP) and how to"
type textarea "x"
type textarea "what is Content Security Policy (CSP) and how to i"
type textarea "x"
type textarea "what is Content Security Policy (CSP) and how to im"
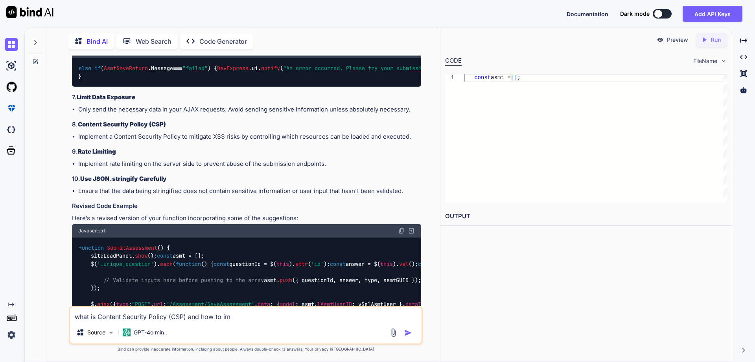
type textarea "x"
type textarea "what is Content Security Policy (CSP) and how to imp"
type textarea "x"
type textarea "what is Content Security Policy (CSP) and how to impl"
type textarea "x"
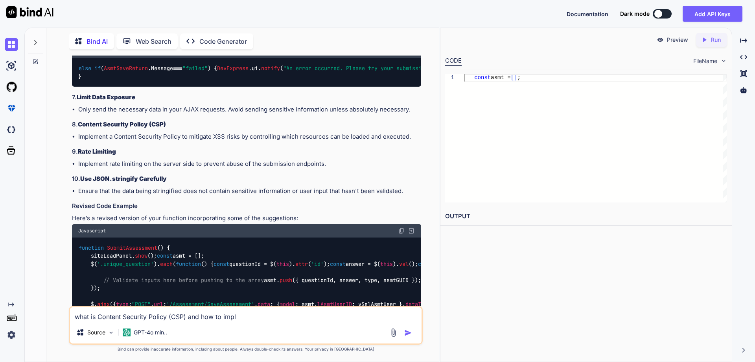
type textarea "what is Content Security Policy (CSP) and how to imple"
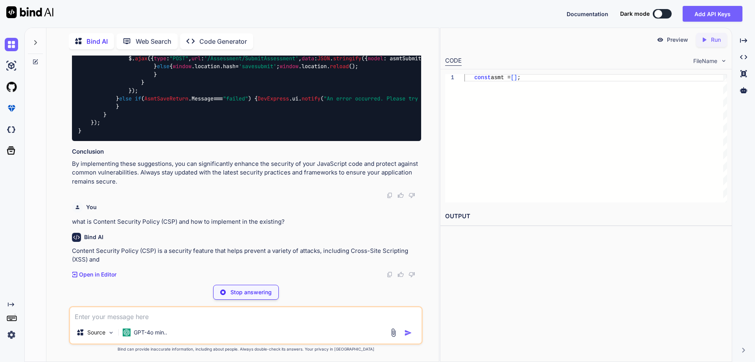
scroll to position [984, 0]
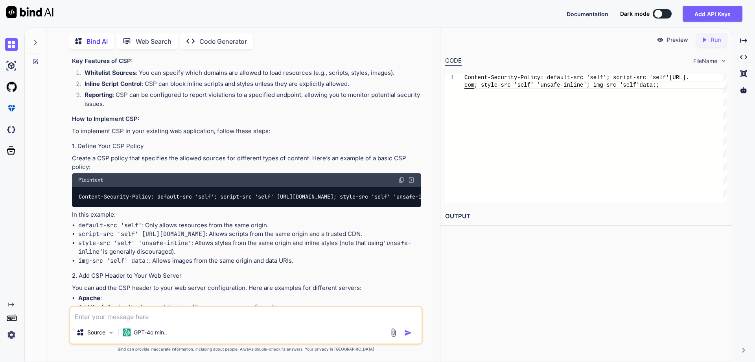
click at [289, 50] on p "Content Security Policy (CSP) is a security feature that helps prevent a variet…" at bounding box center [246, 32] width 349 height 35
click at [315, 50] on p "Content Security Policy (CSP) is a security feature that helps prevent a variet…" at bounding box center [246, 32] width 349 height 35
click at [338, 50] on p "Content Security Policy (CSP) is a security feature that helps prevent a variet…" at bounding box center [246, 32] width 349 height 35
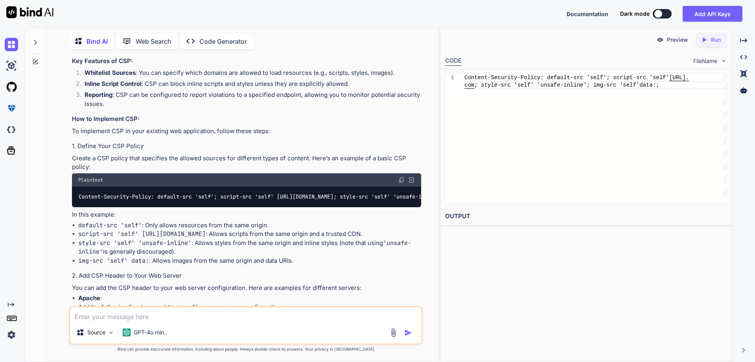
click at [338, 50] on p "Content Security Policy (CSP) is a security feature that helps prevent a variet…" at bounding box center [246, 32] width 349 height 35
click at [347, 50] on p "Content Security Policy (CSP) is a security feature that helps prevent a variet…" at bounding box center [246, 32] width 349 height 35
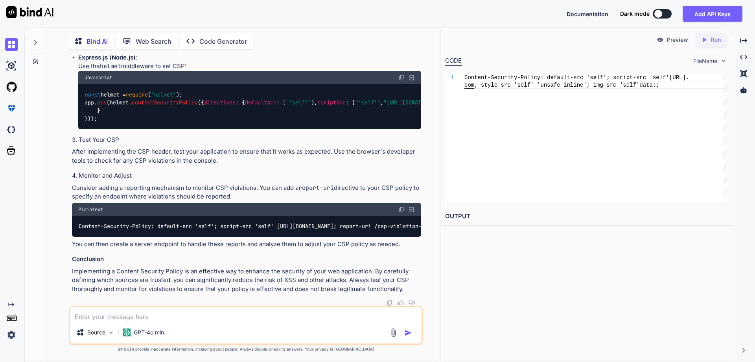
scroll to position [1495, 0]
click at [61, 196] on div "You Bind AI To enhance the security of your JavaScript code, particularly in th…" at bounding box center [246, 208] width 386 height 306
click at [170, 71] on p "Express.js (Node.js) : Use the helmet middleware to set CSP:" at bounding box center [249, 62] width 343 height 18
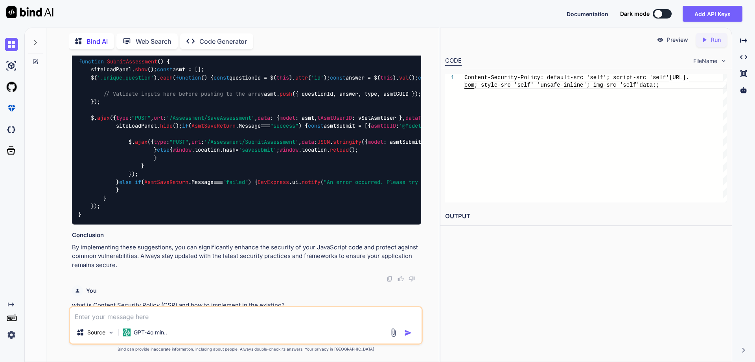
scroll to position [511, 0]
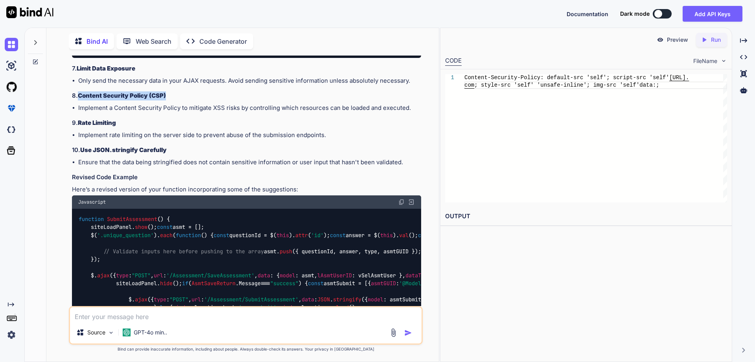
drag, startPoint x: 79, startPoint y: 113, endPoint x: 170, endPoint y: 115, distance: 90.1
click at [170, 100] on h3 "8. Content Security Policy (CSP)" at bounding box center [246, 95] width 349 height 9
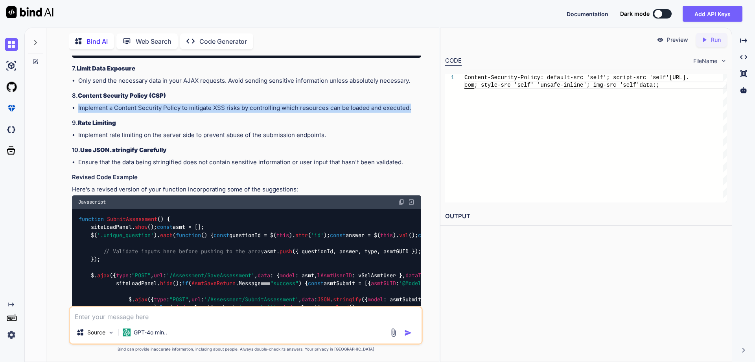
drag, startPoint x: 79, startPoint y: 124, endPoint x: 417, endPoint y: 126, distance: 338.0
click at [417, 113] on li "Implement a Content Security Policy to mitigate XSS risks by controlling which …" at bounding box center [249, 107] width 343 height 9
click at [108, 126] on strong "Rate Limiting" at bounding box center [97, 122] width 38 height 7
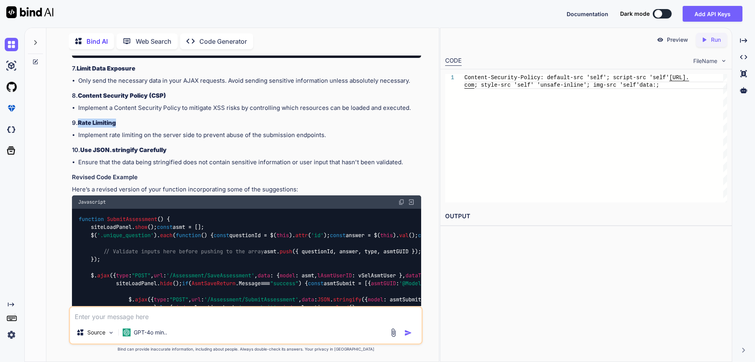
drag, startPoint x: 80, startPoint y: 140, endPoint x: 134, endPoint y: 141, distance: 53.9
click at [134, 127] on h3 "9. Rate Limiting" at bounding box center [246, 122] width 349 height 9
drag, startPoint x: 79, startPoint y: 152, endPoint x: 165, endPoint y: 152, distance: 86.2
click at [165, 140] on li "Implement rate limiting on the server side to prevent abuse of the submission e…" at bounding box center [249, 135] width 343 height 9
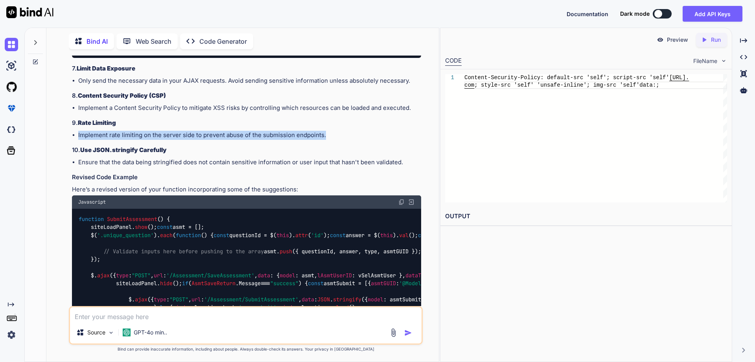
drag, startPoint x: 78, startPoint y: 152, endPoint x: 331, endPoint y: 153, distance: 253.4
click at [331, 140] on li "Implement rate limiting on the server side to prevent abuse of the submission e…" at bounding box center [249, 135] width 343 height 9
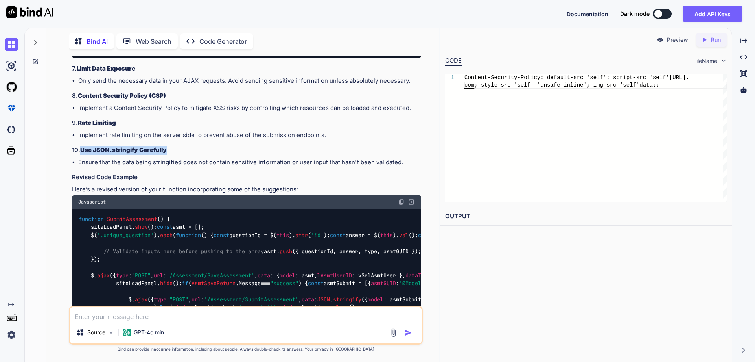
drag, startPoint x: 81, startPoint y: 167, endPoint x: 170, endPoint y: 163, distance: 89.0
click at [170, 155] on h3 "10. Use JSON.stringify Carefully" at bounding box center [246, 150] width 349 height 9
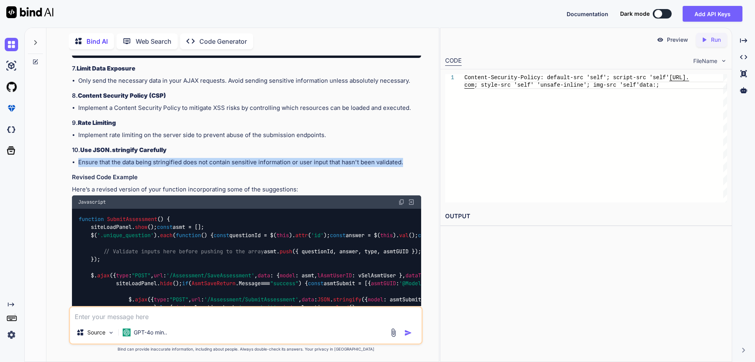
drag, startPoint x: 78, startPoint y: 179, endPoint x: 402, endPoint y: 178, distance: 324.2
click at [402, 167] on ul "Ensure that the data being stringified does not contain sensitive information o…" at bounding box center [246, 162] width 349 height 9
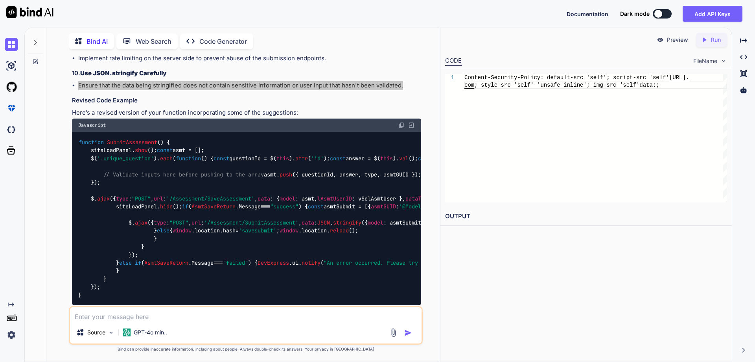
scroll to position [590, 0]
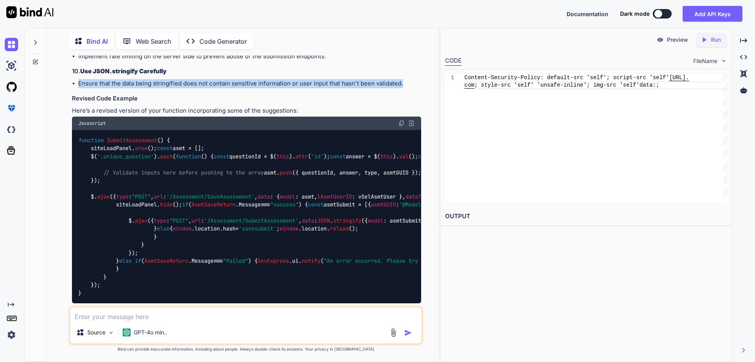
click at [331, 49] on h3 "9. Rate Limiting" at bounding box center [246, 44] width 349 height 9
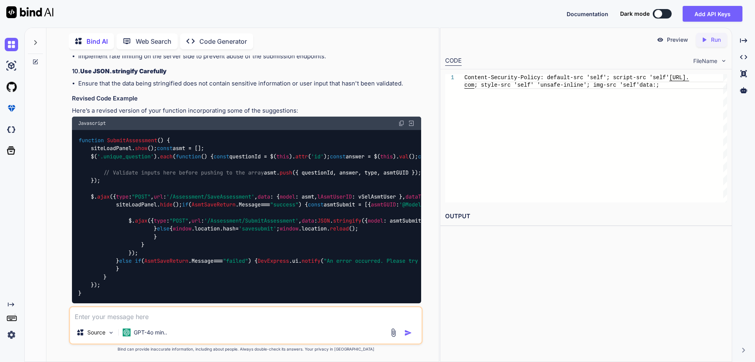
click at [158, 318] on textarea at bounding box center [246, 314] width 352 height 14
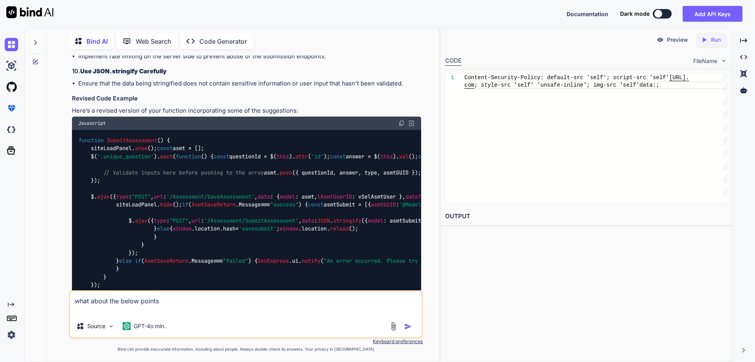
paste textarea "• Options to make the overall application more secure"
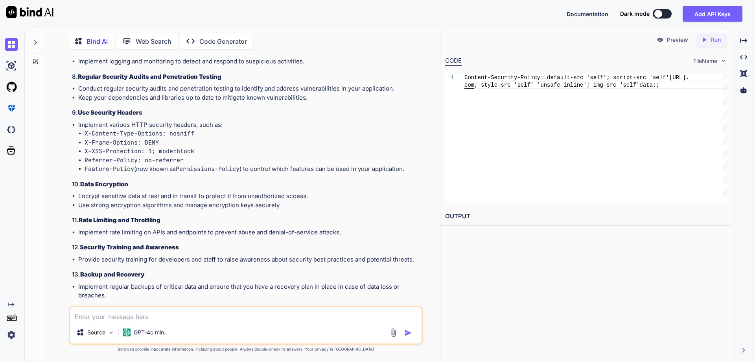
scroll to position [1911, 0]
drag, startPoint x: 380, startPoint y: 242, endPoint x: 77, endPoint y: 240, distance: 303.0
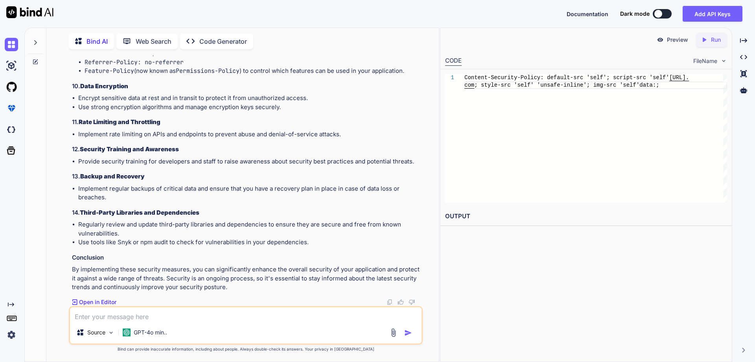
scroll to position [2304, 0]
